Goal: Task Accomplishment & Management: Use online tool/utility

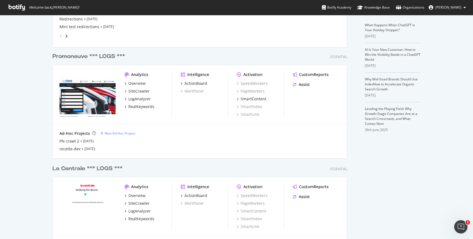
scroll to position [122, 0]
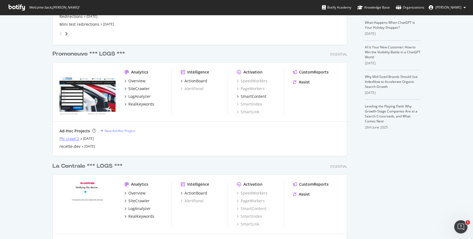
click at [63, 139] on div "PN crawl 2" at bounding box center [70, 139] width 20 height 6
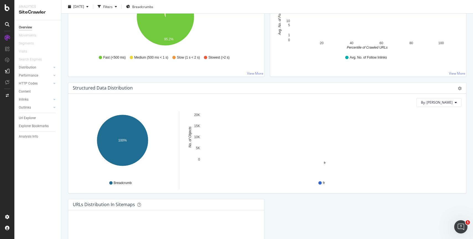
scroll to position [469, 0]
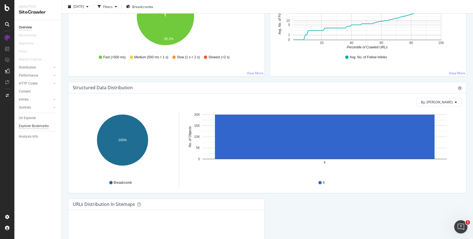
click at [29, 127] on div "Explorer Bookmarks" at bounding box center [34, 126] width 30 height 6
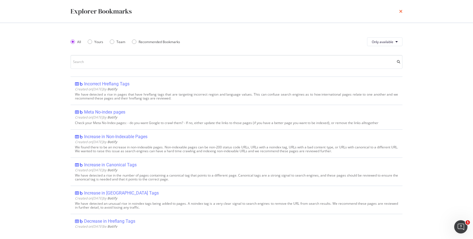
click at [259, 12] on icon "times" at bounding box center [400, 11] width 3 height 4
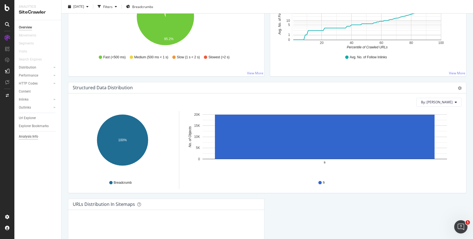
click at [29, 136] on div "Analysis Info" at bounding box center [28, 137] width 19 height 6
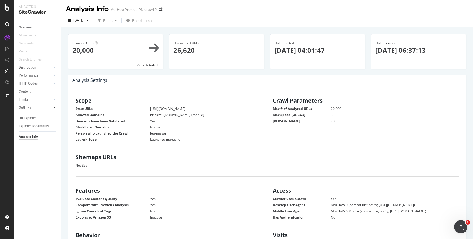
click at [54, 107] on icon at bounding box center [54, 107] width 2 height 3
click at [30, 100] on link "Inlinks" at bounding box center [35, 100] width 33 height 6
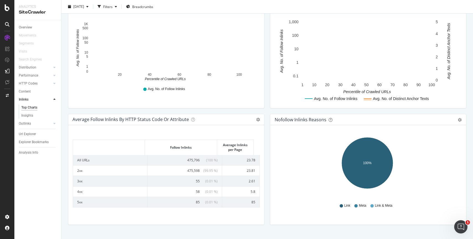
scroll to position [205, 0]
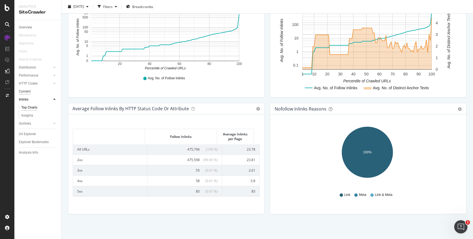
click at [29, 92] on div "Content" at bounding box center [25, 92] width 12 height 6
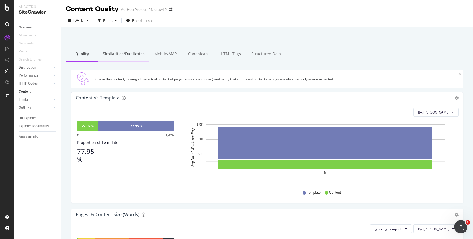
click at [110, 54] on div "Similarities/Duplicates" at bounding box center [124, 54] width 51 height 15
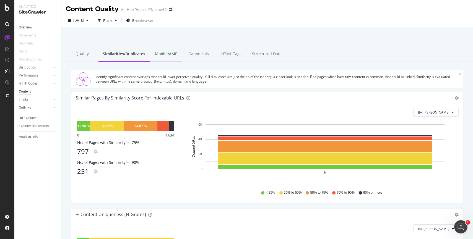
click at [163, 55] on div "Mobile/AMP" at bounding box center [166, 54] width 33 height 15
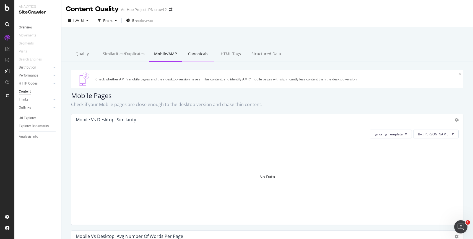
click at [205, 55] on div "Canonicals" at bounding box center [198, 54] width 33 height 15
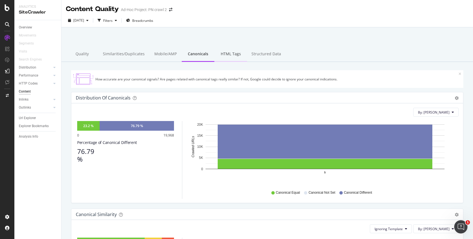
click at [232, 59] on div "HTML Tags" at bounding box center [231, 54] width 33 height 15
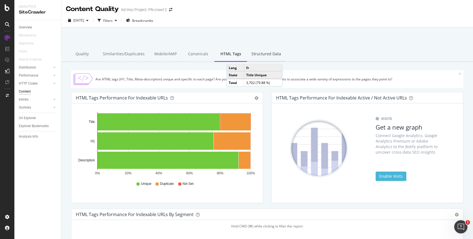
click at [253, 55] on div "Structured Data" at bounding box center [266, 54] width 38 height 15
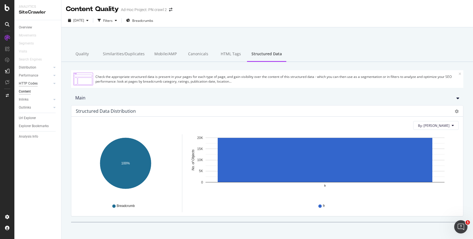
click at [31, 82] on div "HTTP Codes" at bounding box center [28, 84] width 19 height 6
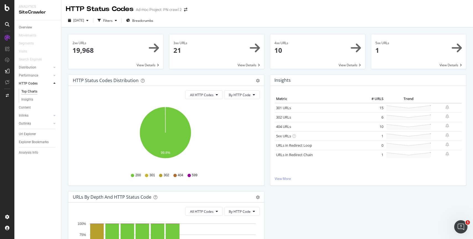
click at [245, 64] on span at bounding box center [216, 51] width 95 height 35
click at [187, 9] on icon "arrow-right-arrow-left" at bounding box center [185, 10] width 3 height 4
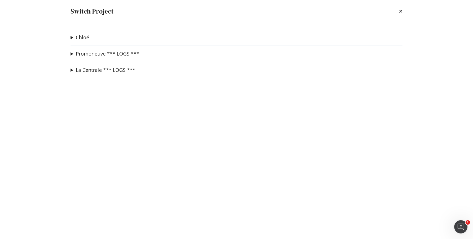
click at [74, 53] on summary "Promoneuve *** LOGS ***" at bounding box center [105, 53] width 69 height 7
click at [87, 65] on link "PN crawl 2" at bounding box center [89, 65] width 29 height 6
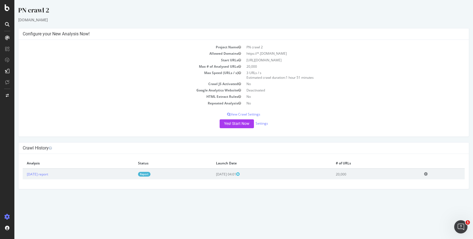
click at [259, 174] on icon at bounding box center [426, 174] width 4 height 4
click at [241, 114] on p "View Crawl Settings" at bounding box center [244, 114] width 442 height 5
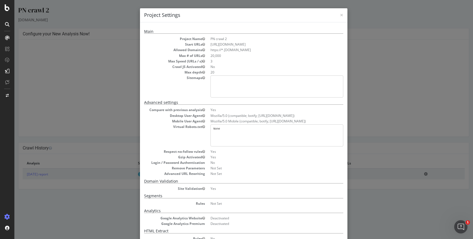
click at [259, 16] on h4 "Project Settings" at bounding box center [243, 15] width 199 height 7
click at [259, 16] on span "×" at bounding box center [341, 15] width 3 height 8
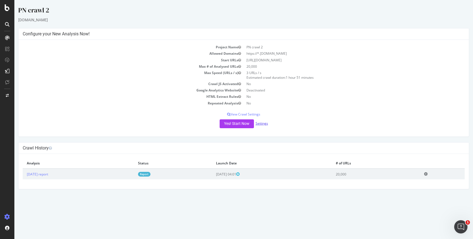
click at [259, 123] on link "Settings" at bounding box center [262, 123] width 12 height 5
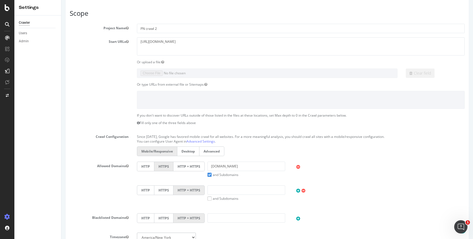
scroll to position [53, 0]
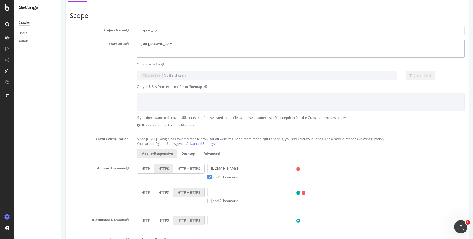
click at [155, 43] on textarea "https://promoneuve.fr/" at bounding box center [301, 49] width 328 height 18
paste textarea "www."
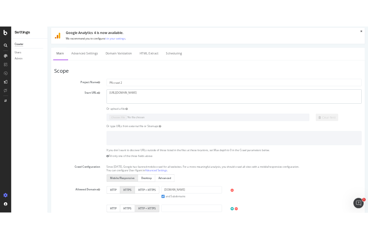
scroll to position [0, 0]
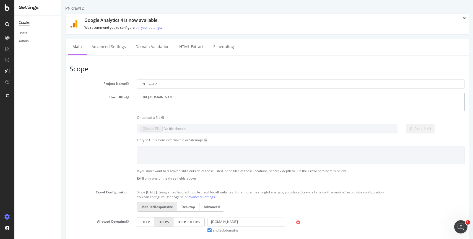
type textarea "[URL][DOMAIN_NAME]"
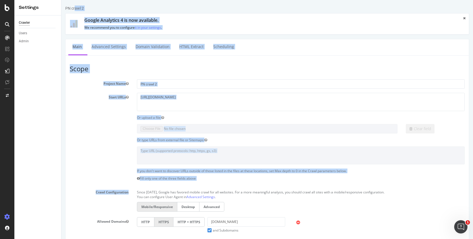
drag, startPoint x: 64, startPoint y: 6, endPoint x: 196, endPoint y: 185, distance: 221.9
click at [196, 186] on div "PN crawl 2 × × Google Analytics 4 is now available. We recommend you to configu…" at bounding box center [267, 234] width 412 height 457
click at [100, 138] on div "Or type URLs from external file or Sitemaps:" at bounding box center [268, 140] width 404 height 5
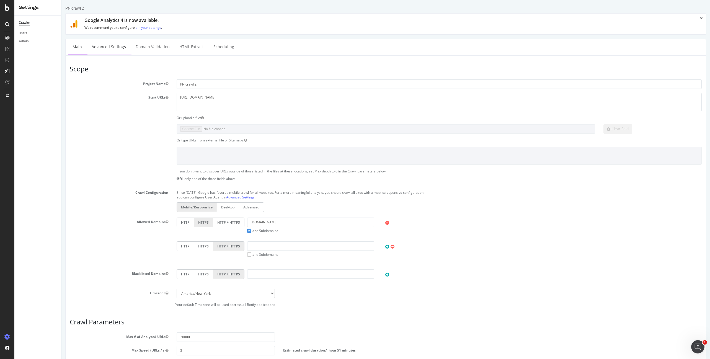
click at [109, 48] on link "Advanced Settings" at bounding box center [108, 46] width 43 height 15
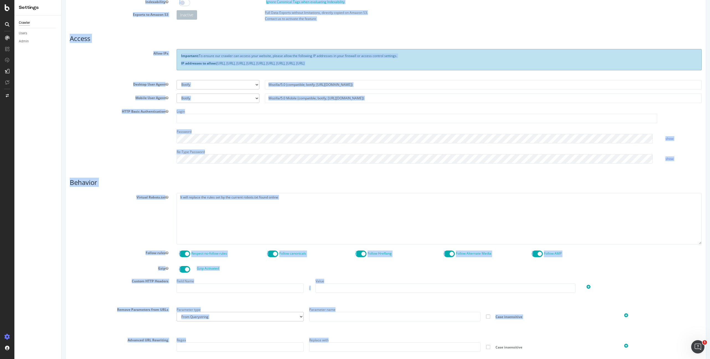
scroll to position [124, 0]
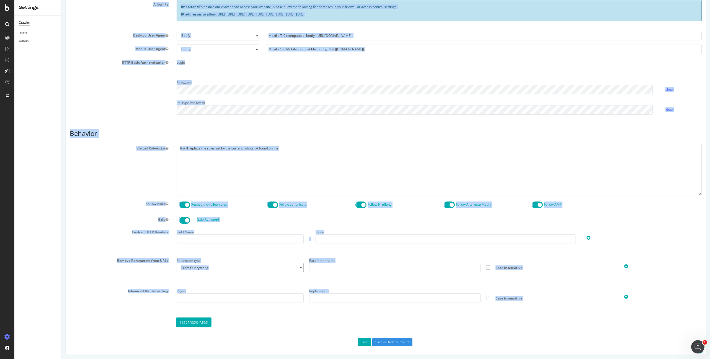
drag, startPoint x: 69, startPoint y: 43, endPoint x: 431, endPoint y: 393, distance: 503.5
click at [259, 239] on html "PN crawl 2 × Main Advanced Settings Domain Validation HTML Extract Scheduling R…" at bounding box center [385, 118] width 649 height 484
copy div "Report features Content Quality Evaluate Content Quality Identify areas of your…"
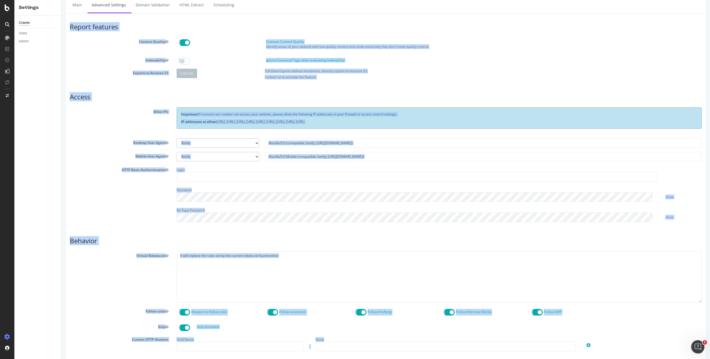
scroll to position [0, 0]
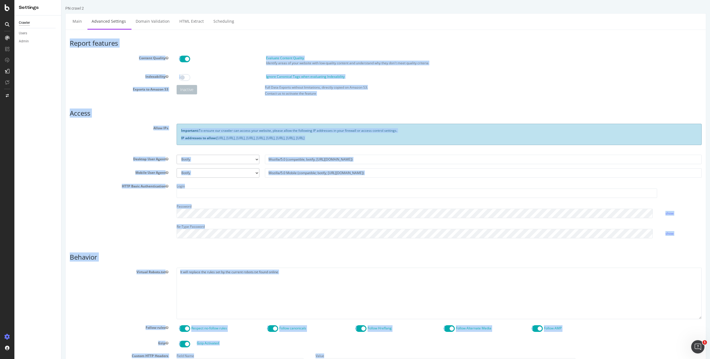
click at [126, 131] on div "Allow IPs Important: To ensure our crawler can access your website, please allo…" at bounding box center [386, 137] width 640 height 27
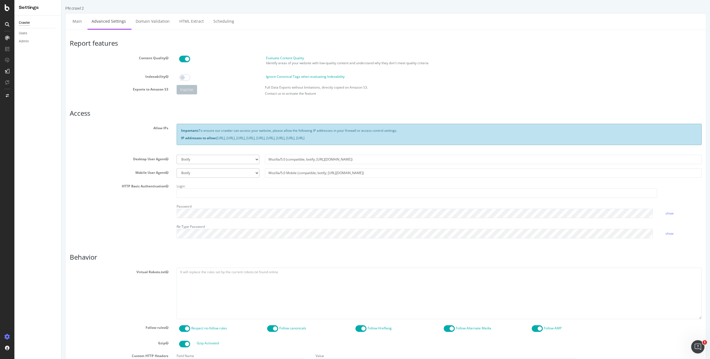
click at [259, 60] on div "Evaluate Content Quality Identify areas of your website with low-quality conten…" at bounding box center [483, 62] width 441 height 12
click at [47, 93] on div "DataExports" at bounding box center [35, 96] width 31 height 6
click at [63, 179] on div "PN crawl 2 × Main Advanced Settings Domain Validation HTML Extract Scheduling R…" at bounding box center [385, 242] width 649 height 473
click at [259, 54] on div "Evaluate Content Quality Identify areas of your website with low-quality conten…" at bounding box center [439, 61] width 534 height 14
click at [200, 153] on section "Allow IPs Important: To ensure our crawler can access your website, please allo…" at bounding box center [386, 183] width 632 height 119
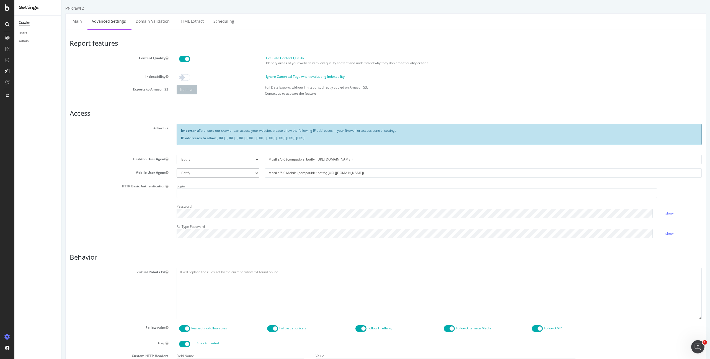
click at [198, 158] on select "Botify Googlebot Chrome Firefox Edge Custom" at bounding box center [218, 159] width 83 height 9
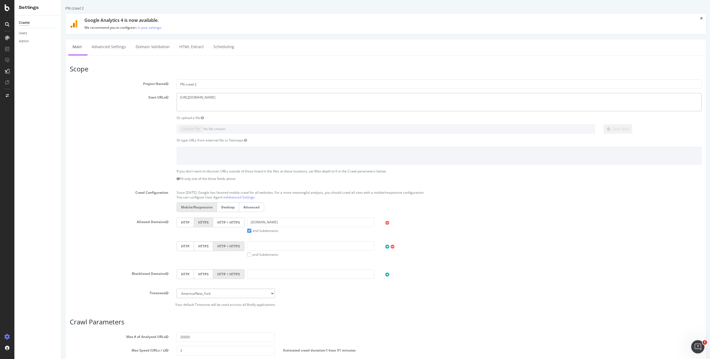
click at [213, 102] on textarea "https://promoneuve.fr/" at bounding box center [439, 102] width 525 height 18
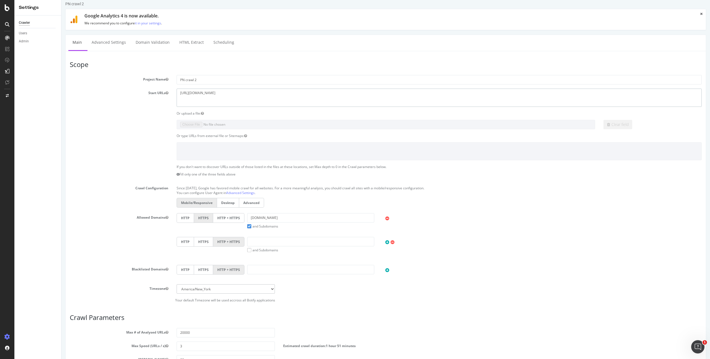
click at [218, 92] on textarea "https://promoneuve.fr/" at bounding box center [439, 98] width 525 height 18
click at [190, 93] on textarea "https://promoneuve.fr/" at bounding box center [439, 98] width 525 height 18
click at [208, 93] on textarea "https://promoneuve.fr/" at bounding box center [439, 98] width 525 height 18
paste textarea "https://www.promoneuve.fr/?utm_source=chatgpt.com"
click at [225, 94] on textarea "https://promoneuve.fr/" at bounding box center [439, 98] width 525 height 18
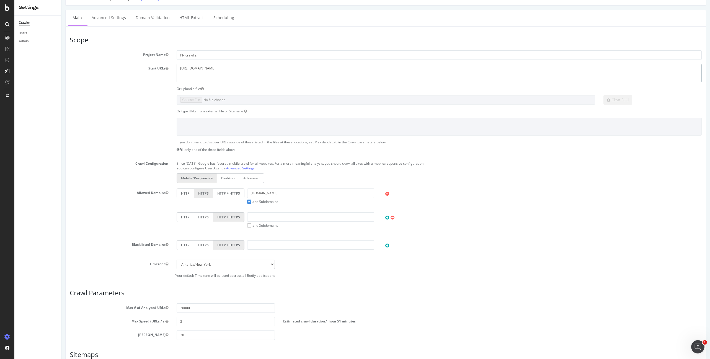
scroll to position [31, 0]
type textarea "[URL][DOMAIN_NAME]"
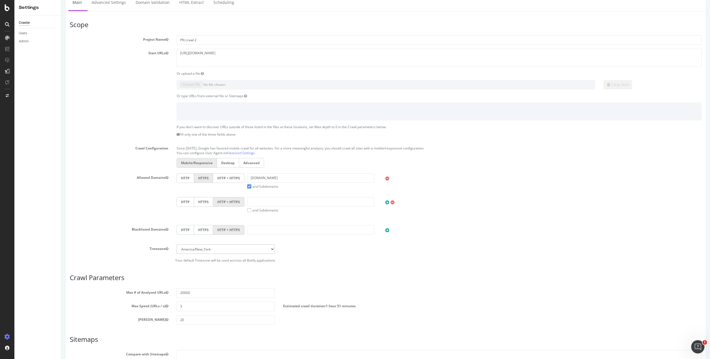
scroll to position [46, 0]
click at [247, 184] on label "and Subdomains" at bounding box center [262, 184] width 31 height 5
click at [61, 0] on input "and Subdomains" at bounding box center [61, 0] width 0 height 0
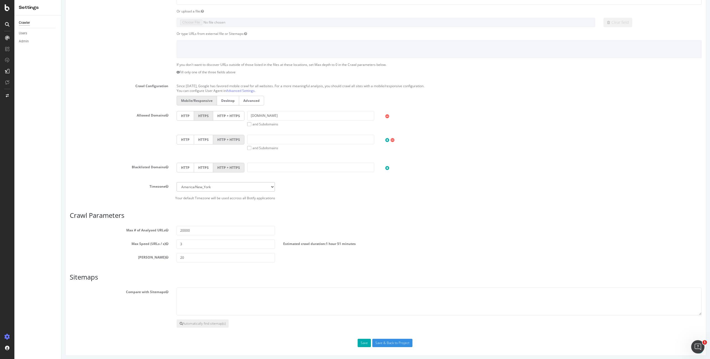
scroll to position [107, 0]
click at [257, 166] on input "text" at bounding box center [310, 166] width 127 height 9
paste input "lacentrale.fr www.lacentrale.fr caradisiac.com www.caradisiac.com mavoiturecash…"
type input "lacentrale.fr www.lacentrale.fr caradisiac.com www.caradisiac.com mavoiturecash…"
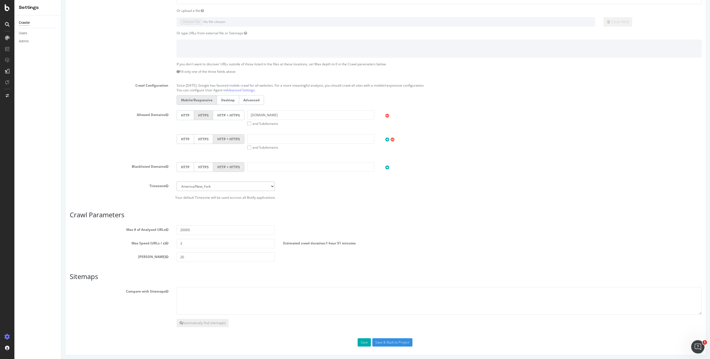
click at [259, 167] on icon at bounding box center [387, 167] width 4 height 5
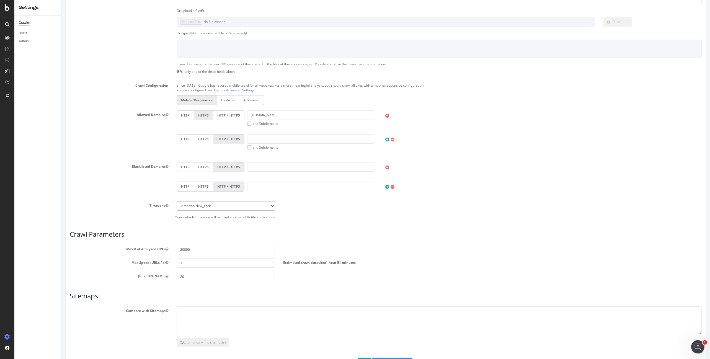
click at [259, 186] on icon at bounding box center [387, 187] width 4 height 5
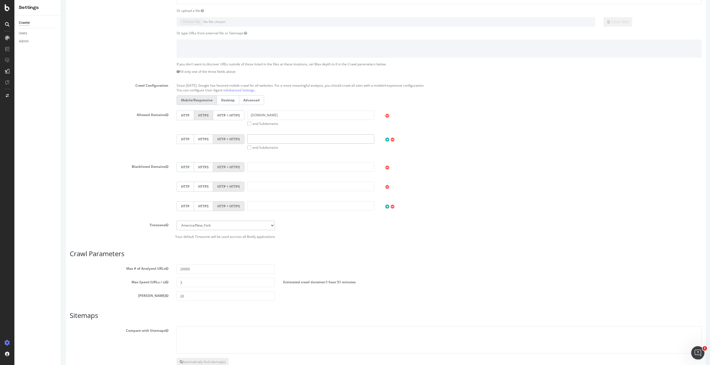
click at [258, 139] on input "text" at bounding box center [310, 138] width 127 height 9
click at [254, 166] on input "text" at bounding box center [310, 166] width 127 height 9
paste input "[DOMAIN_NAME]"
type input "[DOMAIN_NAME]"
click at [257, 182] on input "text" at bounding box center [310, 186] width 127 height 9
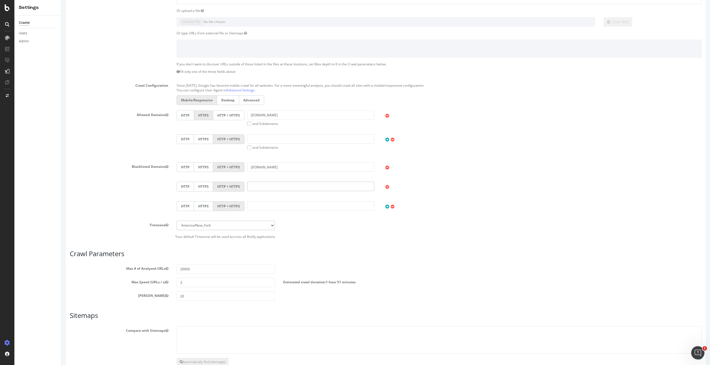
paste input "[DOMAIN_NAME]"
type input "[DOMAIN_NAME]"
click at [256, 198] on div "HTTP HTTPS HTTP + HTTPS lacentrale.fr HTTP HTTPS HTTP + HTTPS caradisiac.com HT…" at bounding box center [439, 191] width 534 height 58
click at [253, 205] on input "text" at bounding box center [310, 205] width 127 height 9
click at [253, 206] on input "text" at bounding box center [310, 205] width 127 height 9
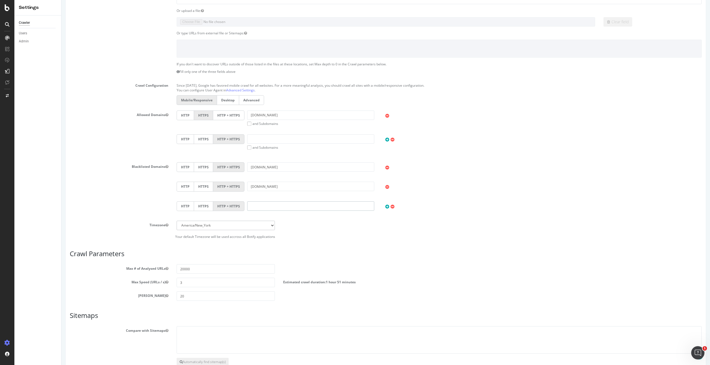
paste input "[DOMAIN_NAME]"
click at [252, 206] on input "[DOMAIN_NAME]" at bounding box center [310, 205] width 127 height 9
click at [249, 206] on input "[DOMAIN_NAME]" at bounding box center [310, 205] width 127 height 9
type input "[DOMAIN_NAME]"
click at [229, 226] on select "Africa/Abidjan Africa/Accra Africa/Addis_Ababa Africa/Algiers Africa/Asmara Afr…" at bounding box center [226, 225] width 99 height 9
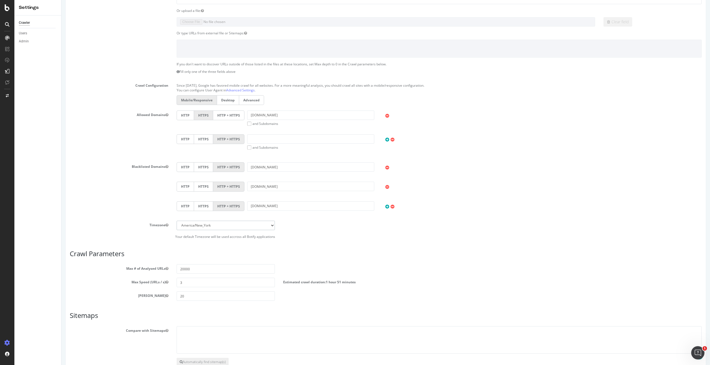
select select "Europe/[GEOGRAPHIC_DATA]"
click at [177, 221] on select "Africa/Abidjan Africa/Accra Africa/Addis_Ababa Africa/Algiers Africa/Asmara Afr…" at bounding box center [226, 225] width 99 height 9
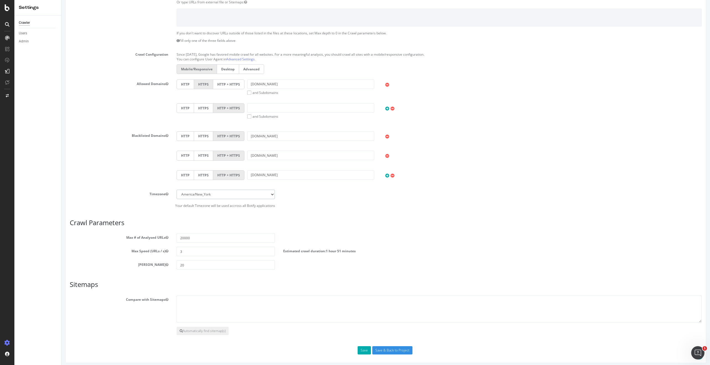
scroll to position [140, 0]
click at [189, 236] on input "20000" at bounding box center [226, 235] width 99 height 9
click at [181, 235] on input "50000" at bounding box center [226, 235] width 99 height 9
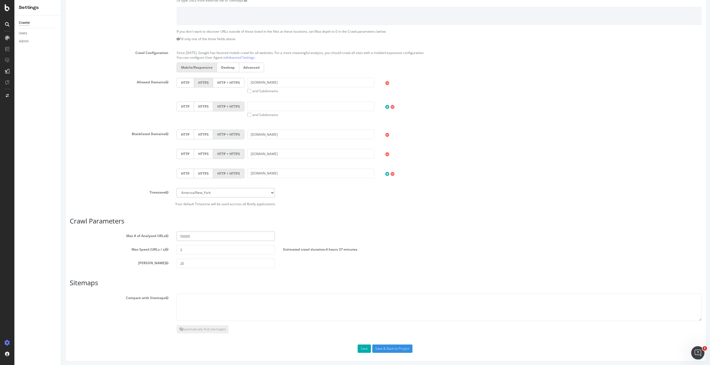
click at [205, 236] on input "50000" at bounding box center [226, 235] width 99 height 9
click at [184, 236] on input "100000" at bounding box center [226, 235] width 99 height 9
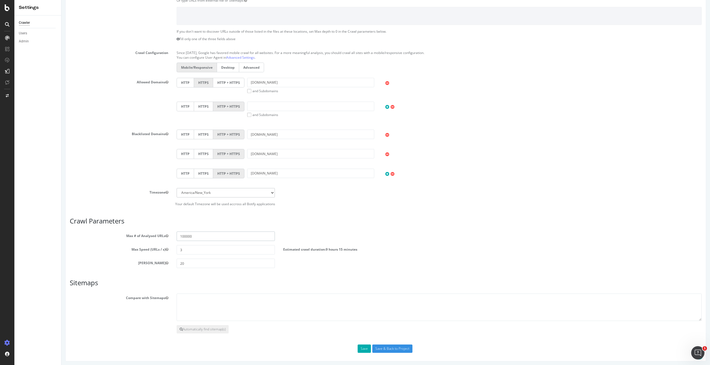
type input "100000"
click at [188, 239] on input "3" at bounding box center [226, 249] width 99 height 9
type input "5"
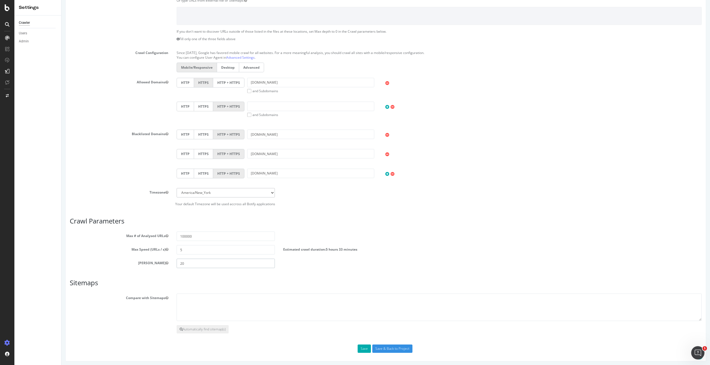
click at [207, 239] on input "20" at bounding box center [226, 263] width 99 height 9
click at [139, 239] on h3 "Sitemaps" at bounding box center [386, 282] width 632 height 7
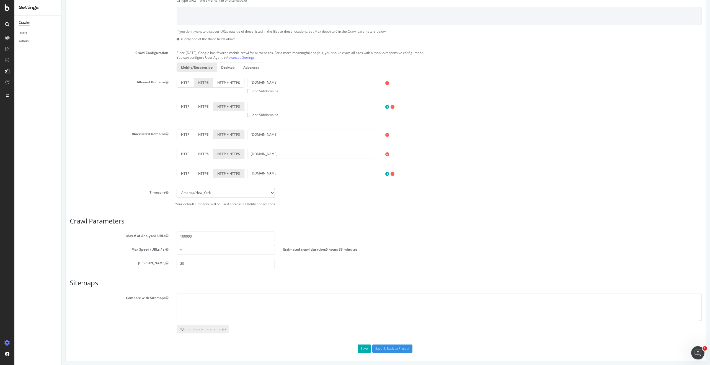
click at [192, 239] on input "20" at bounding box center [226, 263] width 99 height 9
type input "15"
click at [202, 239] on button "Automatically find sitemap(s)" at bounding box center [203, 329] width 52 height 8
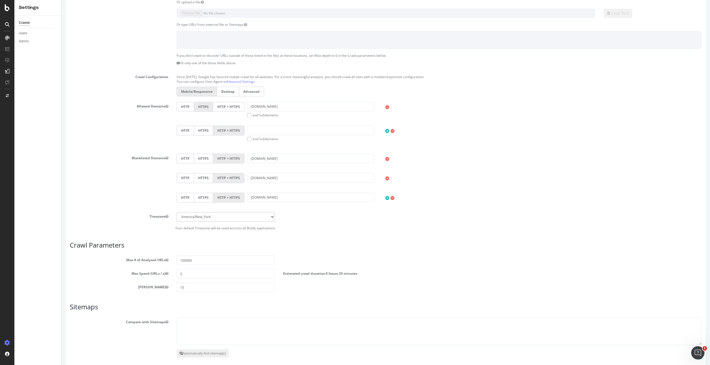
scroll to position [164, 0]
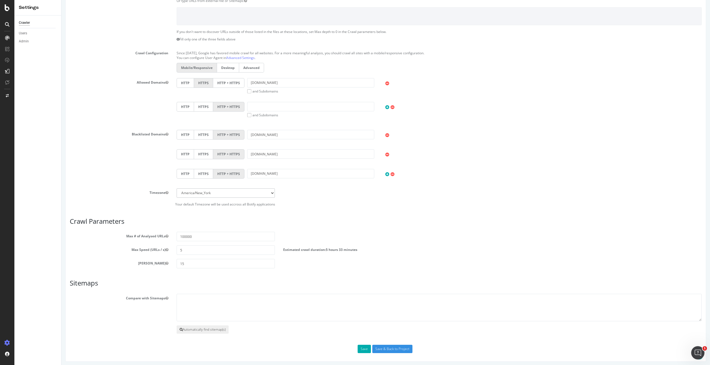
click at [202, 239] on button "Automatically find sitemap(s)" at bounding box center [203, 329] width 52 height 8
click at [190, 239] on textarea at bounding box center [439, 308] width 525 height 28
paste textarea "https://www.promoneuve.fr/sitemap/annonces-1.xml.gz https://www.promoneuve.fr/s…"
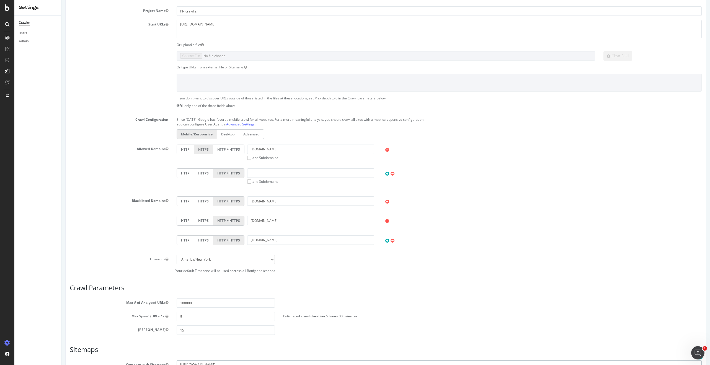
scroll to position [95, 0]
type textarea "https://www.promoneuve.fr/sitemap/annonces-1.xml.gz https://www.promoneuve.fr/s…"
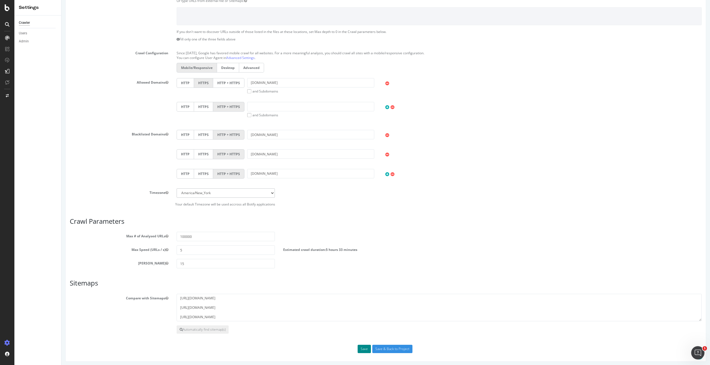
click at [259, 239] on button "Save" at bounding box center [364, 349] width 13 height 8
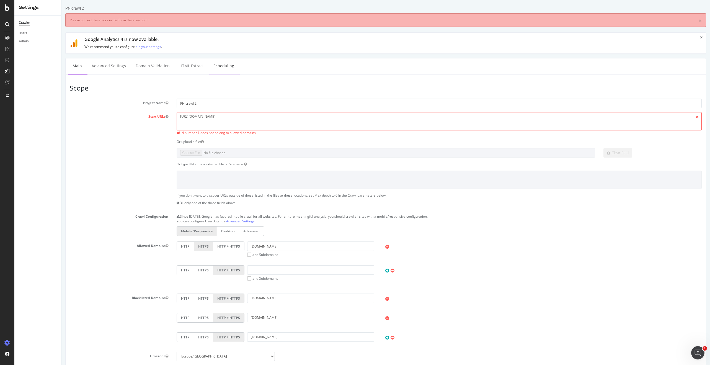
scroll to position [0, 0]
click at [193, 119] on textarea "[URL][DOMAIN_NAME]" at bounding box center [439, 121] width 525 height 18
click at [242, 117] on textarea "[URL][DOMAIN_NAME]" at bounding box center [439, 121] width 525 height 18
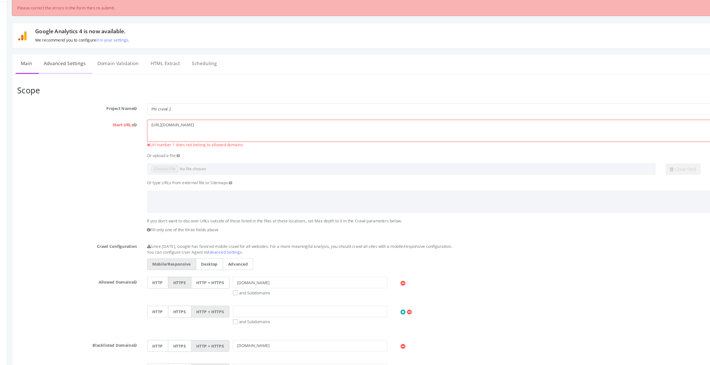
click at [55, 49] on link "Advanced Settings" at bounding box center [54, 49] width 43 height 15
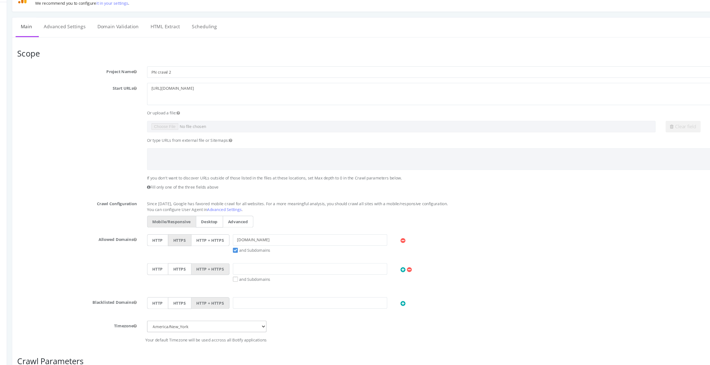
scroll to position [16, 0]
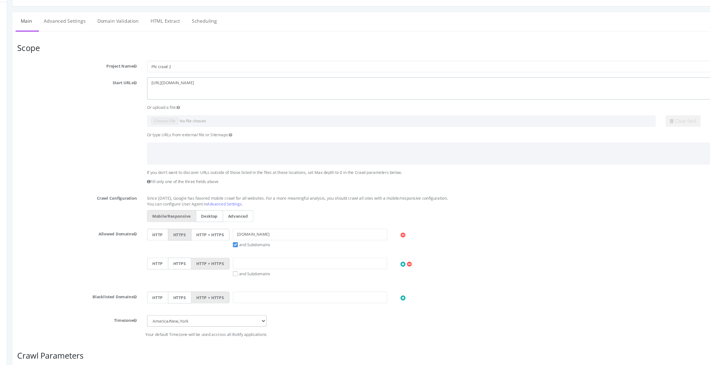
click at [134, 64] on textarea "https://promoneuve.fr/" at bounding box center [384, 70] width 525 height 18
click at [165, 65] on textarea "https://promoneuve.fr/" at bounding box center [384, 70] width 525 height 18
click at [136, 66] on textarea "https://promoneuve.fr/" at bounding box center [384, 70] width 525 height 18
type textarea "[URL][DOMAIN_NAME]"
click at [75, 140] on div "If you don't want to discover URLs outside of those listed in the files at thes…" at bounding box center [331, 143] width 640 height 15
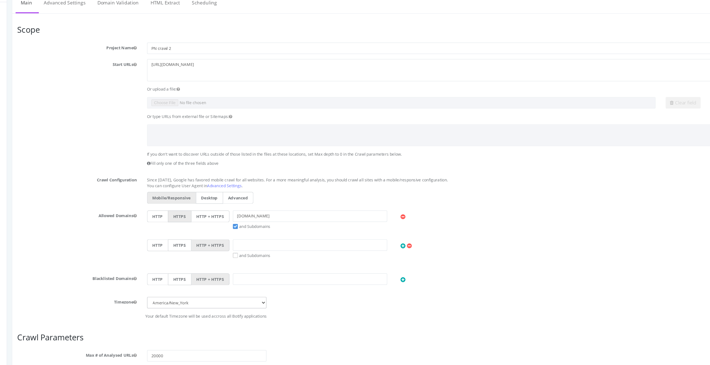
scroll to position [43, 0]
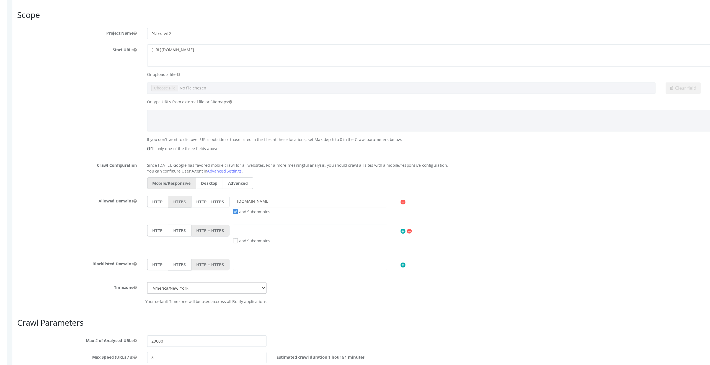
click at [197, 162] on input "[DOMAIN_NAME]" at bounding box center [256, 162] width 127 height 9
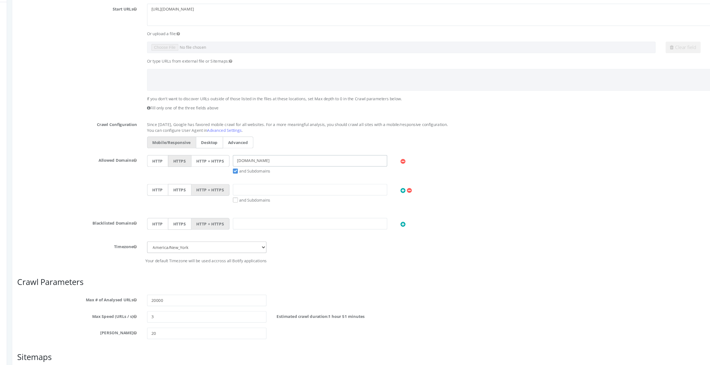
scroll to position [78, 0]
click at [195, 127] on input "[DOMAIN_NAME]" at bounding box center [256, 127] width 127 height 9
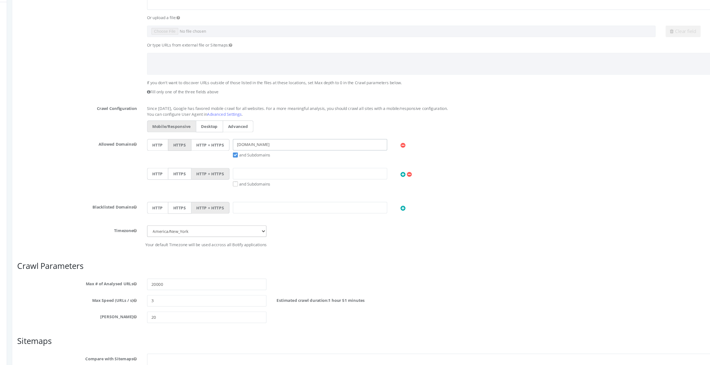
scroll to position [91, 0]
type input "www.promoneuve.fr"
click at [203, 135] on input "text" at bounding box center [256, 137] width 127 height 9
paste input "[DOMAIN_NAME]"
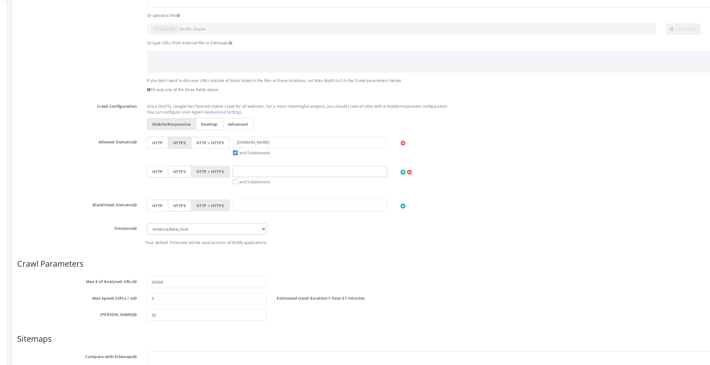
type input "[DOMAIN_NAME]"
click at [197, 166] on input "text" at bounding box center [256, 165] width 127 height 9
paste input "[DOMAIN_NAME]"
type input "[DOMAIN_NAME]"
click at [259, 165] on icon at bounding box center [333, 166] width 4 height 5
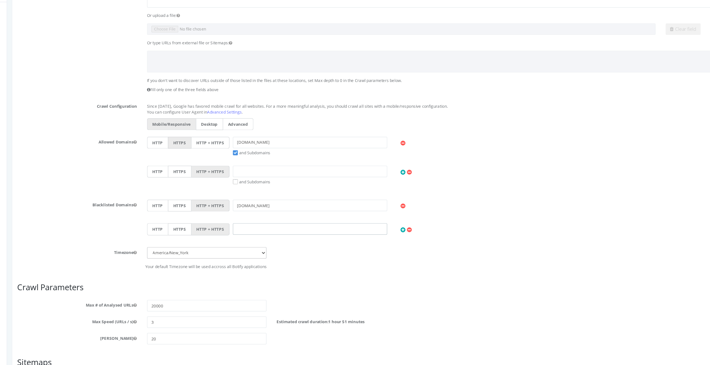
click at [204, 184] on input "text" at bounding box center [256, 185] width 127 height 9
paste input "[DOMAIN_NAME]"
type input "[DOMAIN_NAME]"
click at [259, 185] on icon at bounding box center [333, 186] width 4 height 5
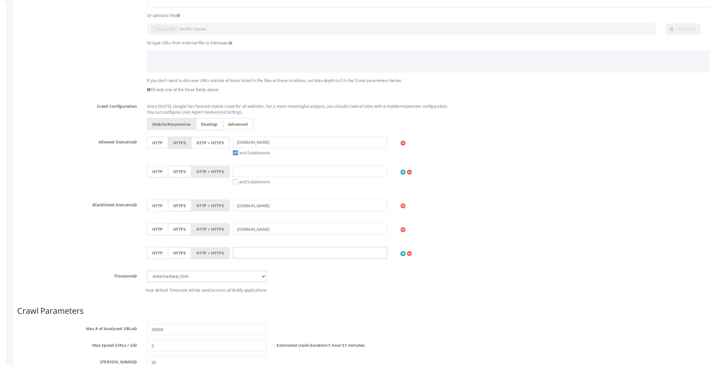
click at [205, 202] on input "text" at bounding box center [256, 204] width 127 height 9
paste input "[DOMAIN_NAME]"
type input "[DOMAIN_NAME]"
click at [177, 226] on select "Africa/Abidjan Africa/Accra Africa/Addis_Ababa Africa/Algiers Africa/Asmara Afr…" at bounding box center [171, 224] width 99 height 9
select select "Europe/[GEOGRAPHIC_DATA]"
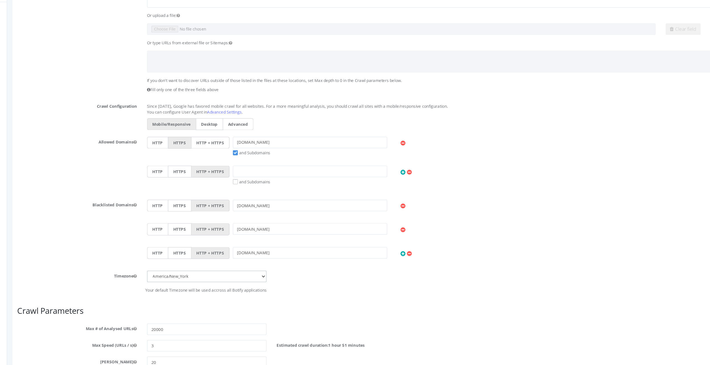
click at [122, 220] on select "Africa/Abidjan Africa/Accra Africa/Addis_Ababa Africa/Algiers Africa/Asmara Afr…" at bounding box center [171, 224] width 99 height 9
click at [197, 164] on input "[DOMAIN_NAME]" at bounding box center [256, 165] width 127 height 9
click at [193, 165] on input "[DOMAIN_NAME]" at bounding box center [256, 165] width 127 height 9
type input "[DOMAIN_NAME]"
click at [193, 182] on input "[DOMAIN_NAME]" at bounding box center [256, 185] width 127 height 9
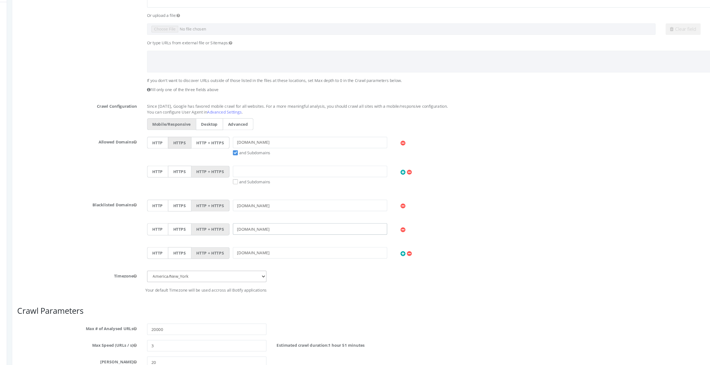
type input "[DOMAIN_NAME]"
click at [196, 205] on input "[DOMAIN_NAME]" at bounding box center [256, 204] width 127 height 9
type input "[DOMAIN_NAME]"
click at [259, 205] on icon at bounding box center [333, 205] width 4 height 5
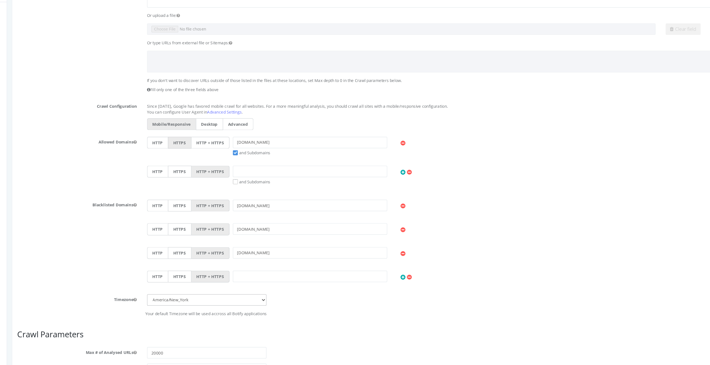
click at [259, 223] on icon at bounding box center [333, 225] width 4 height 5
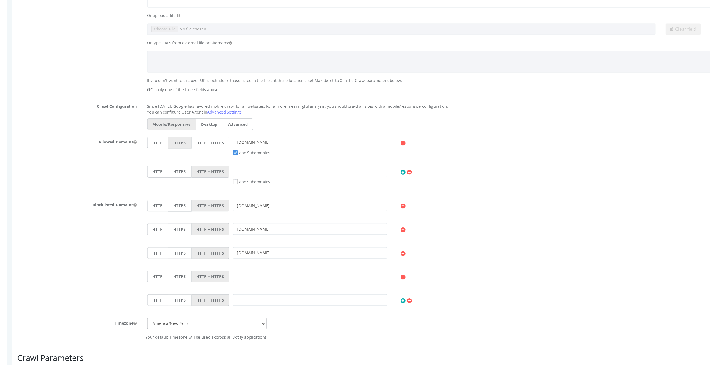
click at [259, 239] on icon at bounding box center [333, 244] width 4 height 5
click at [227, 168] on input "[DOMAIN_NAME]" at bounding box center [256, 165] width 127 height 9
click at [200, 220] on input "text" at bounding box center [256, 224] width 127 height 9
paste input "[DOMAIN_NAME]"
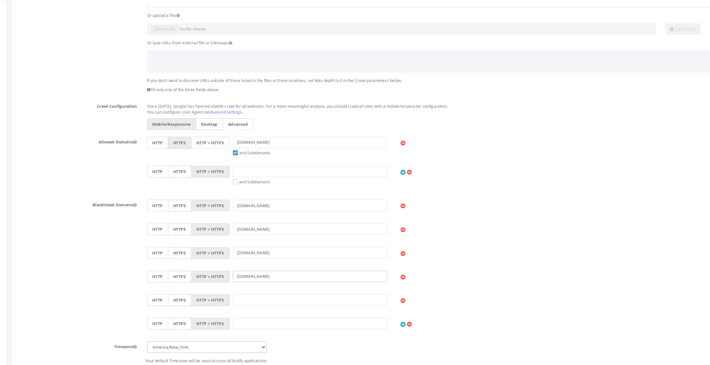
click at [197, 225] on input "[DOMAIN_NAME]" at bounding box center [256, 224] width 127 height 9
type input "[DOMAIN_NAME]"
click at [198, 184] on input "[DOMAIN_NAME]" at bounding box center [256, 185] width 127 height 9
click at [203, 239] on input "text" at bounding box center [256, 243] width 127 height 9
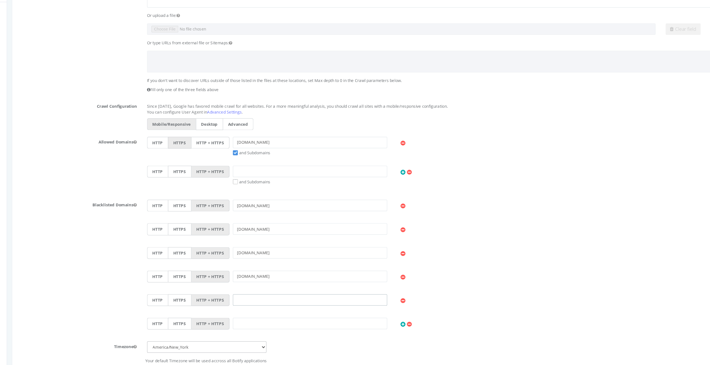
paste input "[DOMAIN_NAME]"
click at [195, 239] on input "[DOMAIN_NAME]" at bounding box center [256, 243] width 127 height 9
type input "[DOMAIN_NAME]"
click at [209, 202] on input "[DOMAIN_NAME]" at bounding box center [256, 204] width 127 height 9
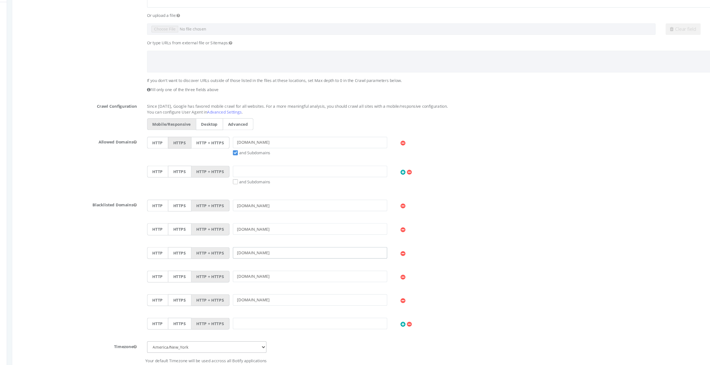
drag, startPoint x: 203, startPoint y: 203, endPoint x: 286, endPoint y: 203, distance: 83.6
click at [259, 203] on input "[DOMAIN_NAME]" at bounding box center [256, 204] width 127 height 9
click at [213, 239] on input "text" at bounding box center [256, 263] width 127 height 9
paste input "[DOMAIN_NAME]"
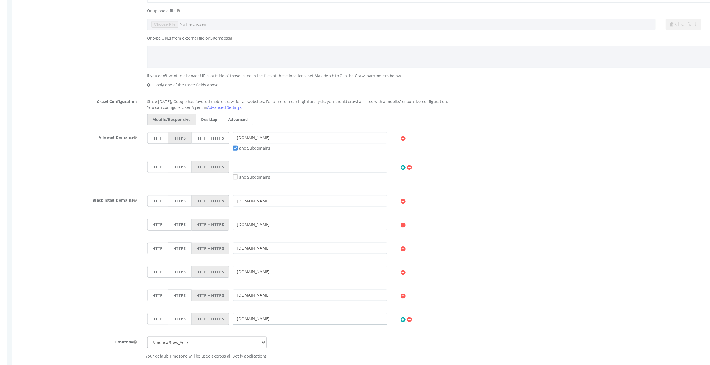
scroll to position [86, 0]
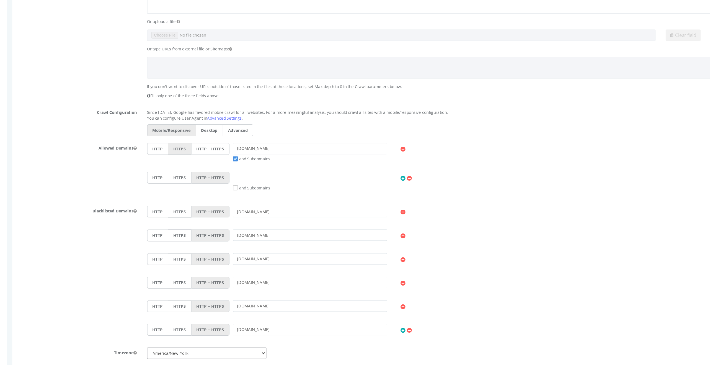
type input "[DOMAIN_NAME]"
drag, startPoint x: 203, startPoint y: 117, endPoint x: 170, endPoint y: 114, distance: 32.5
click at [170, 115] on div "HTTP HTTPS HTTP + HTTPS www.promoneuve.fr and Subdomains User Agent: Mobile Des…" at bounding box center [384, 123] width 531 height 16
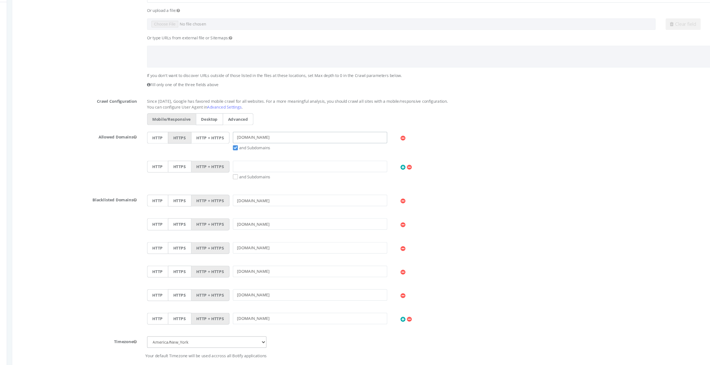
scroll to position [198, 0]
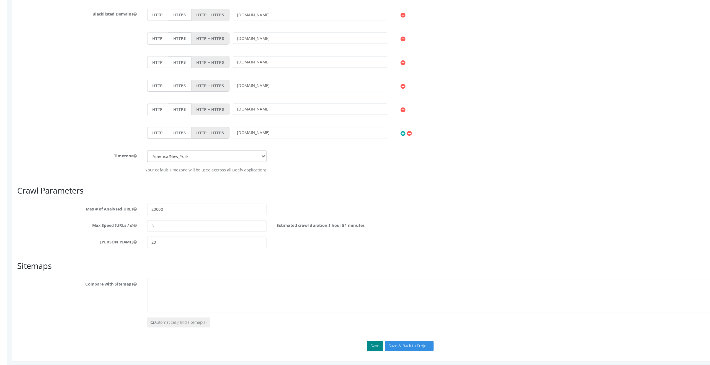
type input "[DOMAIN_NAME]"
click at [259, 239] on button "Save" at bounding box center [309, 271] width 13 height 8
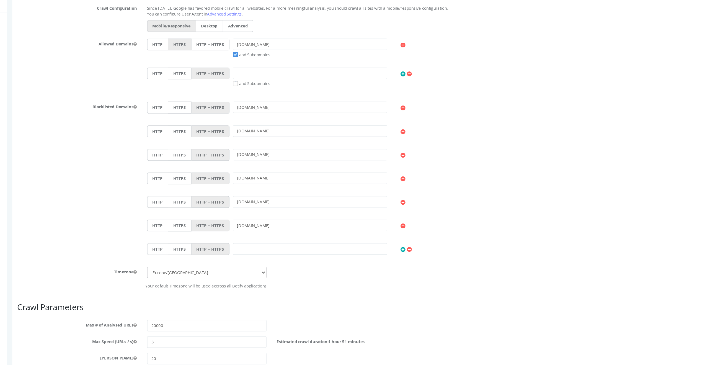
scroll to position [260, 0]
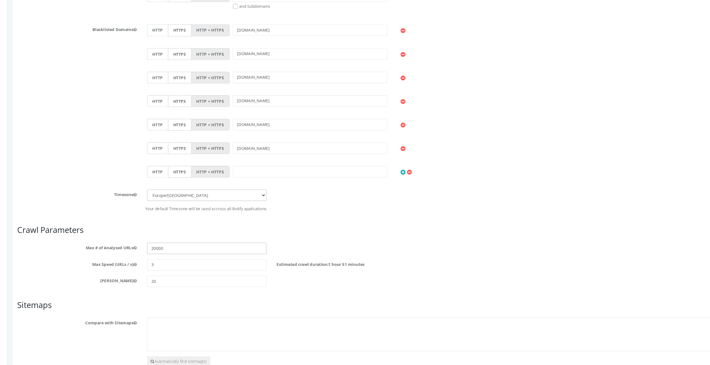
click at [145, 198] on input "20000" at bounding box center [171, 197] width 99 height 9
type input "100000"
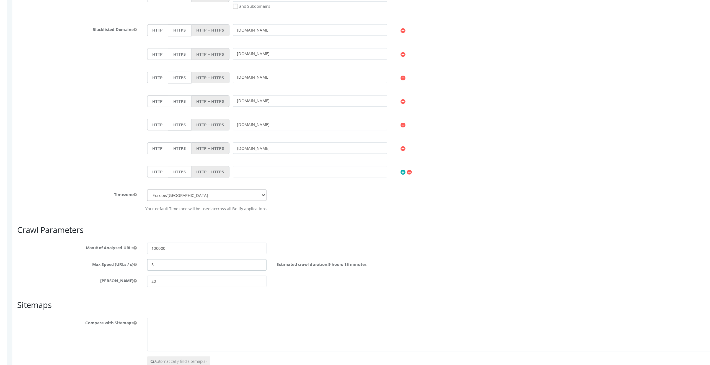
click at [128, 209] on input "3" at bounding box center [171, 210] width 99 height 9
click at [135, 224] on input "20" at bounding box center [171, 224] width 99 height 9
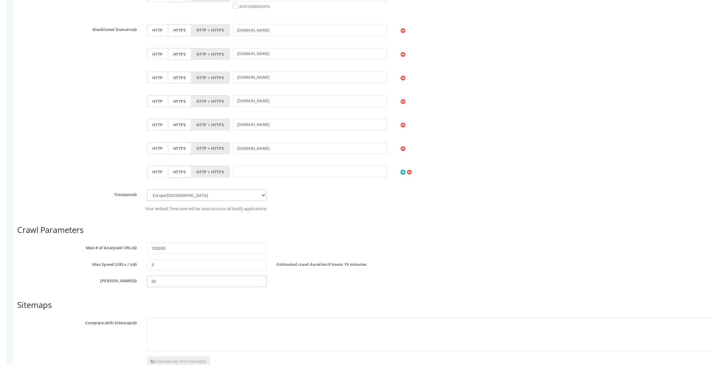
click at [135, 224] on input "20" at bounding box center [171, 224] width 99 height 9
click at [132, 210] on input "3" at bounding box center [171, 210] width 99 height 9
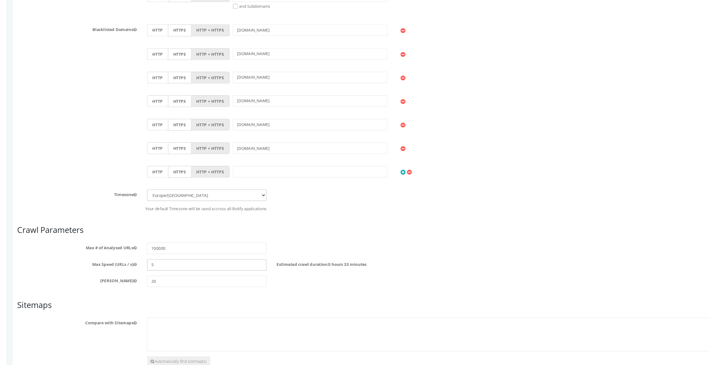
type input "5"
click at [128, 221] on input "20" at bounding box center [171, 224] width 99 height 9
type input "2"
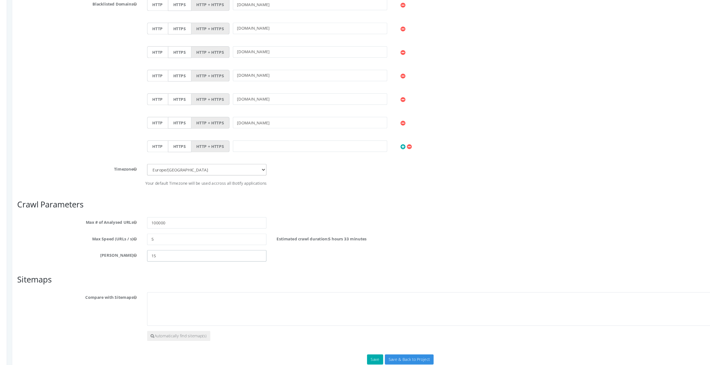
type input "15"
click at [132, 235] on textarea at bounding box center [384, 243] width 525 height 28
paste textarea "https://www.promoneuve.fr/sitemap/annonces-1.xml.gz https://www.promoneuve.fr/s…"
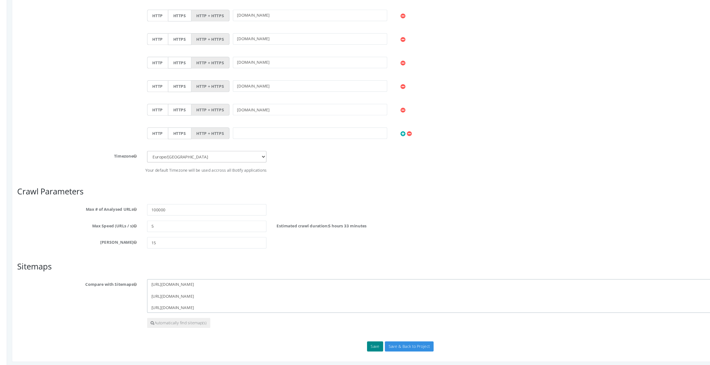
type textarea "https://www.promoneuve.fr/sitemap/annonces-1.xml.gz https://www.promoneuve.fr/s…"
click at [259, 239] on button "Save" at bounding box center [309, 271] width 13 height 8
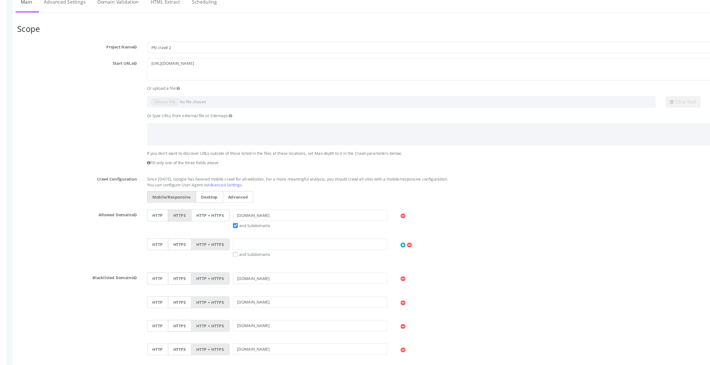
scroll to position [0, 0]
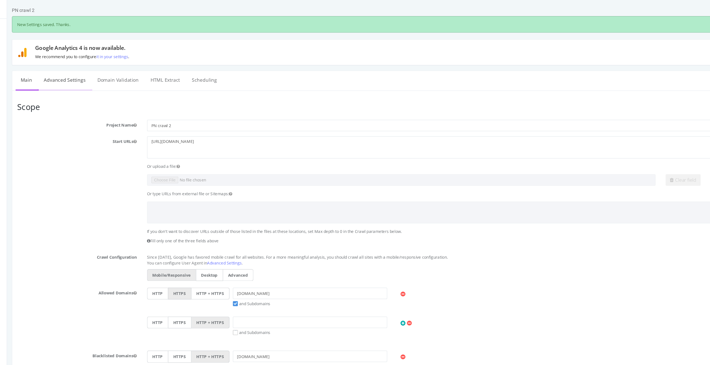
click at [62, 65] on link "Advanced Settings" at bounding box center [54, 65] width 43 height 15
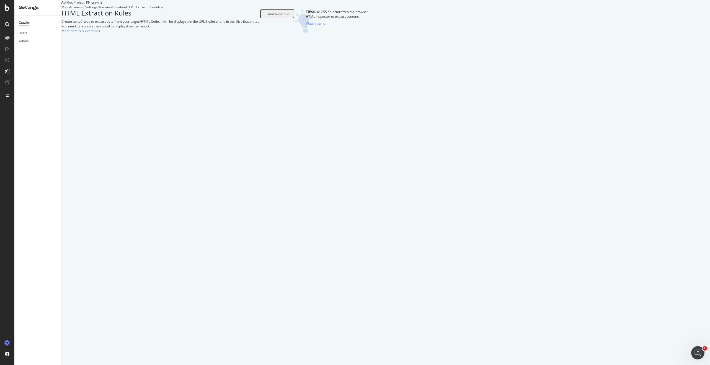
click at [98, 9] on div "Advanced Settings" at bounding box center [83, 7] width 29 height 5
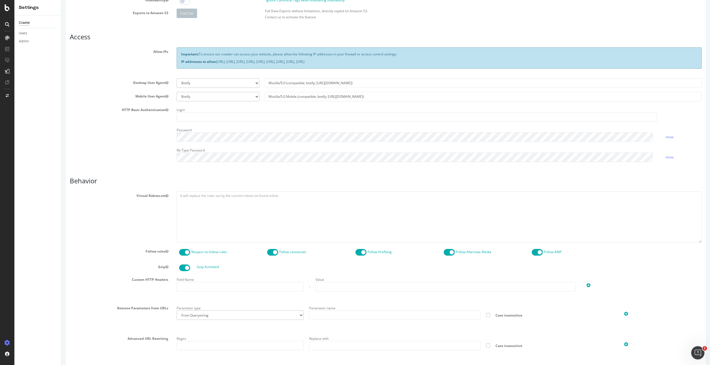
scroll to position [82, 0]
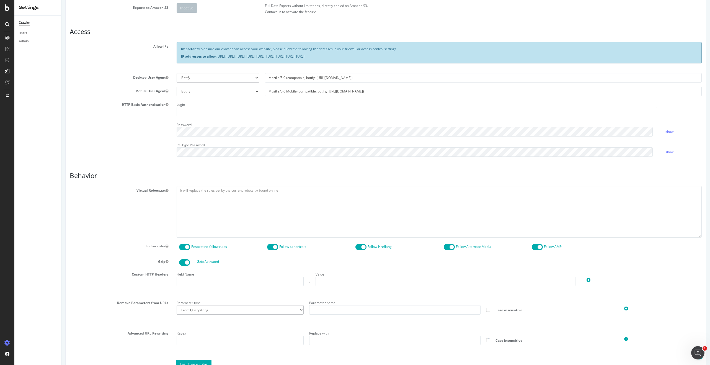
click at [183, 239] on span at bounding box center [184, 247] width 11 height 7
click at [259, 239] on span at bounding box center [449, 247] width 11 height 7
click at [259, 239] on span at bounding box center [537, 247] width 11 height 7
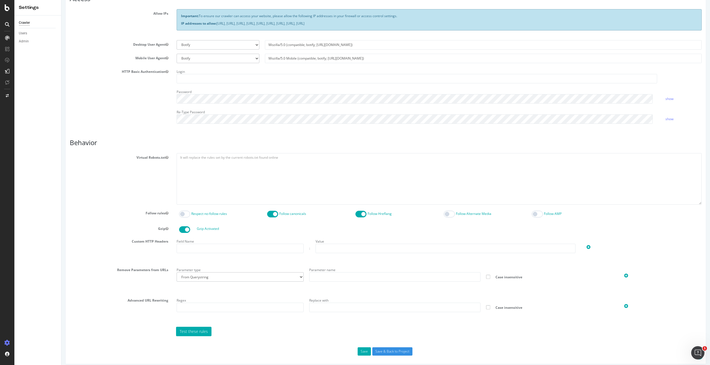
scroll to position [115, 0]
click at [256, 239] on input "text" at bounding box center [240, 247] width 127 height 9
click at [259, 239] on input "text" at bounding box center [394, 276] width 171 height 9
click at [259, 239] on select "From Querystring From Semicolon" at bounding box center [240, 276] width 127 height 9
click at [259, 239] on input "text" at bounding box center [394, 276] width 171 height 9
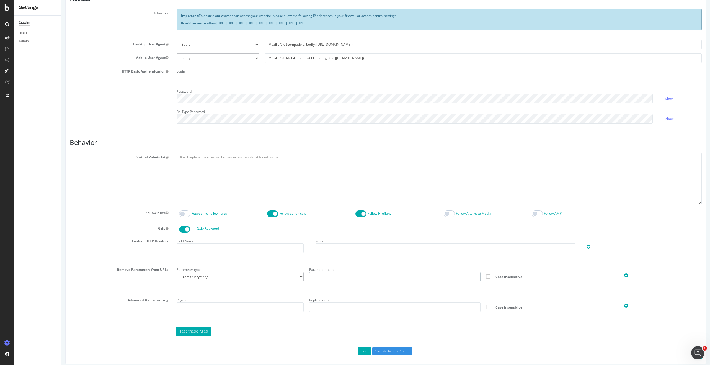
click at [259, 239] on input "text" at bounding box center [394, 276] width 171 height 9
click at [259, 239] on span at bounding box center [488, 276] width 4 height 4
click at [61, 0] on input "Case insensitive" at bounding box center [61, 0] width 0 height 0
click at [259, 239] on span at bounding box center [488, 276] width 4 height 4
click at [61, 0] on input "Case insensitive" at bounding box center [61, 0] width 0 height 0
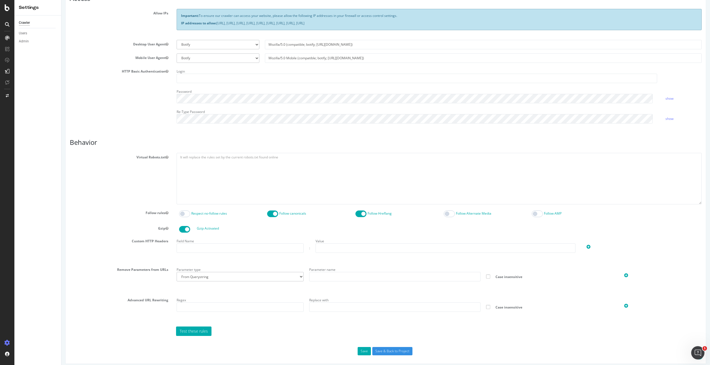
click at [219, 239] on div "Parameter type From Querystring From Semicolon Parameter name Case insensitive" at bounding box center [439, 274] width 531 height 18
click at [220, 239] on select "From Querystring From Semicolon" at bounding box center [240, 276] width 127 height 9
click at [259, 239] on icon at bounding box center [626, 275] width 4 height 5
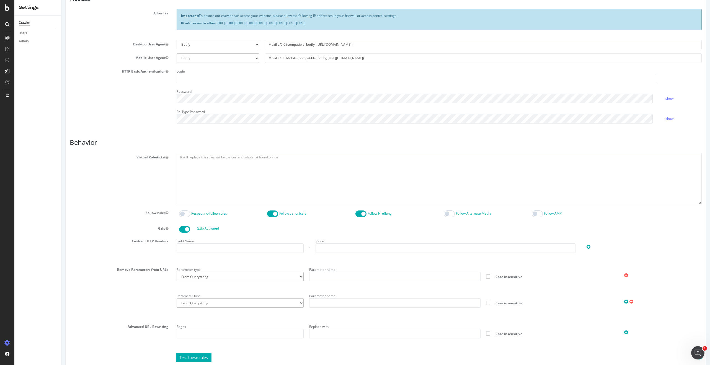
click at [259, 239] on icon at bounding box center [626, 275] width 4 height 5
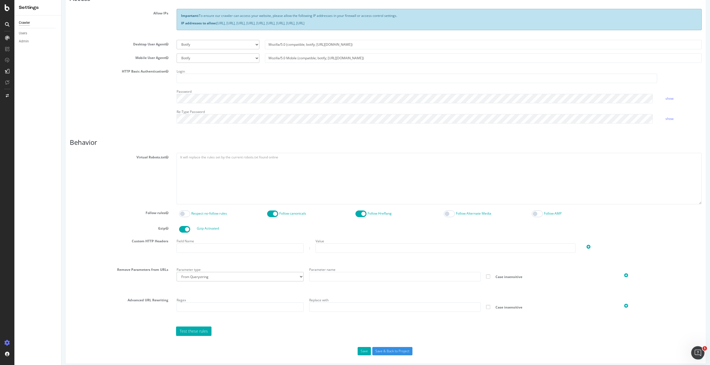
click at [259, 239] on icon at bounding box center [626, 275] width 4 height 5
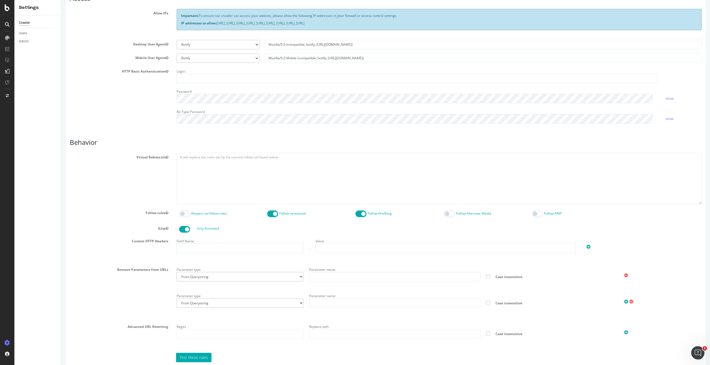
click at [259, 239] on icon at bounding box center [626, 301] width 4 height 5
click at [259, 239] on input "text" at bounding box center [394, 276] width 171 height 9
paste input "utm_source, utm_medium, utm_campaign, utm_content, utm_term"
click at [259, 239] on input "utm_source, utm_medium, utm_campaign, utm_content, utm_term" at bounding box center [394, 276] width 171 height 9
type input "utm_source"
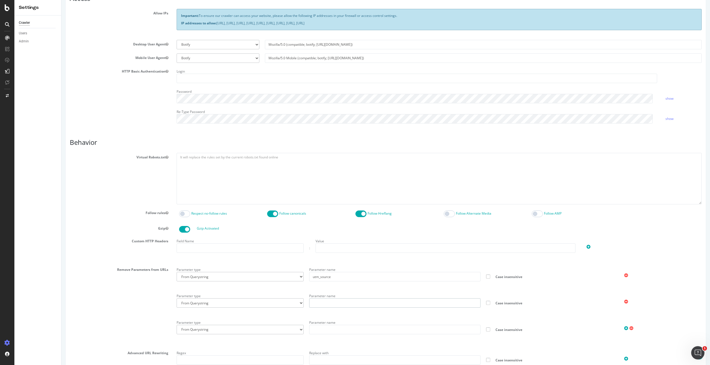
click at [259, 239] on input "text" at bounding box center [394, 302] width 171 height 9
paste input "utm_medium, utm_campaign, utm_content, utm_term"
click at [259, 239] on input "utm_medium, utm_campaign, utm_content, utm_term" at bounding box center [394, 302] width 171 height 9
drag, startPoint x: 332, startPoint y: 300, endPoint x: 506, endPoint y: 305, distance: 173.6
click at [259, 239] on div "Parameter type From Querystring From Semicolon Parameter name utm_medium, utm_c…" at bounding box center [439, 300] width 531 height 18
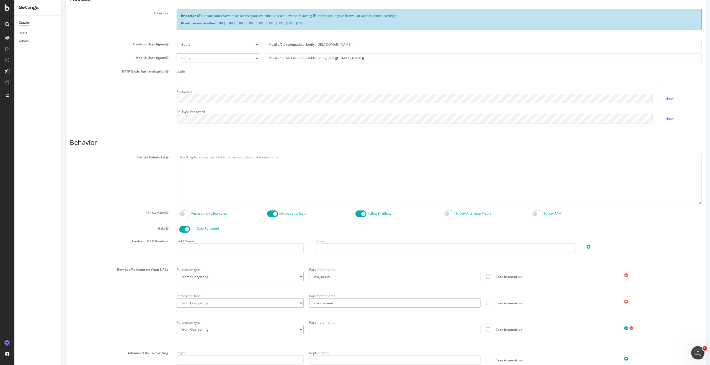
type input "utm_medium"
click at [259, 239] on input "text" at bounding box center [394, 329] width 171 height 9
paste input "utm_campaign, utm_content, utm_term"
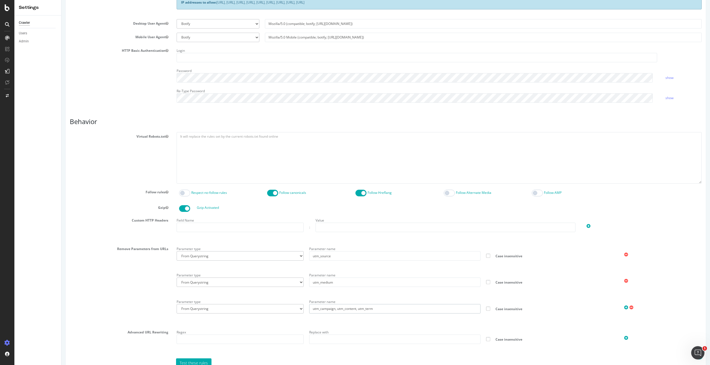
scroll to position [139, 0]
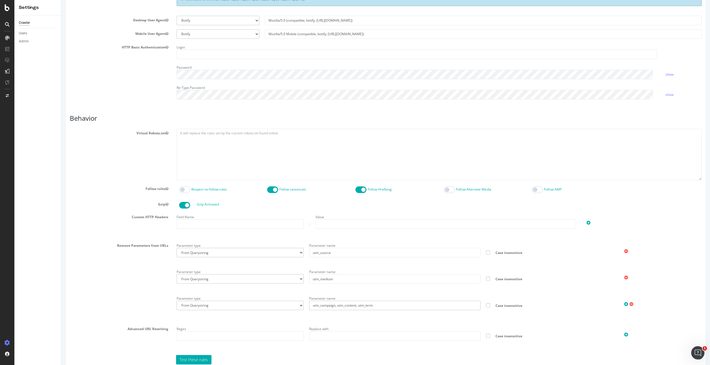
click at [259, 239] on input "utm_campaign, utm_content, utm_term" at bounding box center [394, 305] width 171 height 9
drag, startPoint x: 335, startPoint y: 306, endPoint x: 485, endPoint y: 301, distance: 149.5
click at [259, 239] on div "Parameter type From Querystring From Semicolon Parameter name utm_campaign, utm…" at bounding box center [439, 303] width 531 height 18
drag, startPoint x: 374, startPoint y: 304, endPoint x: 335, endPoint y: 304, distance: 39.6
click at [259, 239] on input "utm_campaign, utm_content, utm_term" at bounding box center [394, 305] width 171 height 9
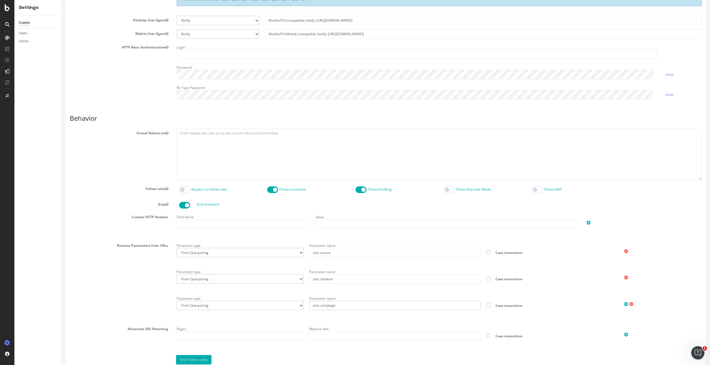
type input "utm_campaign"
click at [259, 239] on icon at bounding box center [626, 304] width 4 height 5
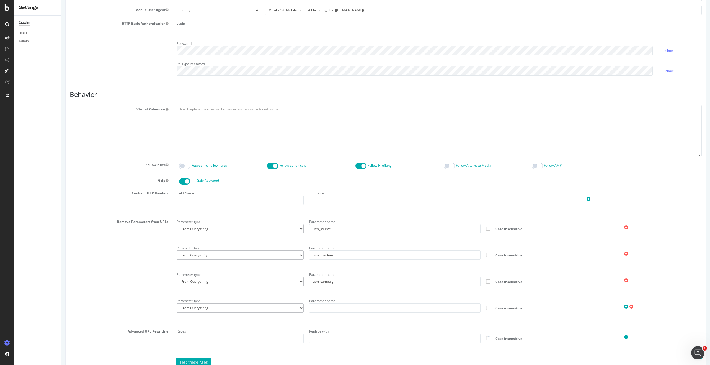
scroll to position [180, 0]
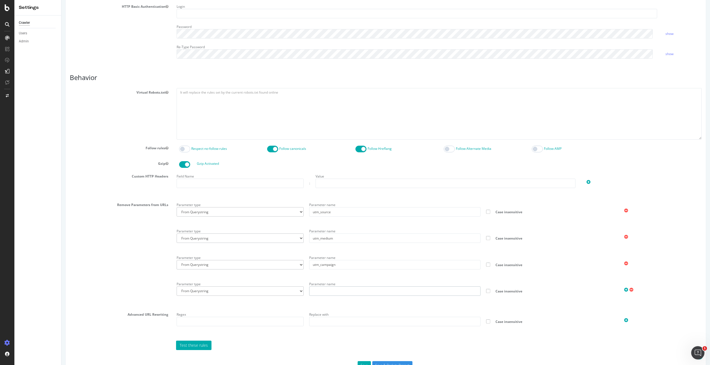
click at [259, 239] on input "text" at bounding box center [394, 290] width 171 height 9
paste input "utm_content, utm_term"
drag, startPoint x: 332, startPoint y: 291, endPoint x: 396, endPoint y: 291, distance: 63.9
click at [259, 239] on input "utm_content, utm_term" at bounding box center [394, 290] width 171 height 9
type input "utm_content"
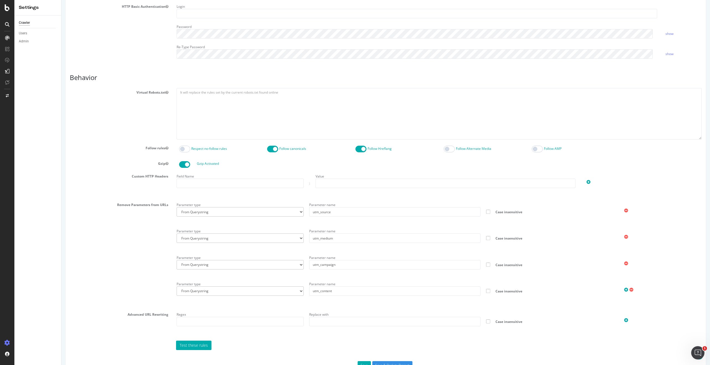
click at [259, 239] on icon at bounding box center [626, 289] width 4 height 5
click at [259, 239] on input "text" at bounding box center [394, 317] width 171 height 9
paste input "utm_term"
type input "utm_term"
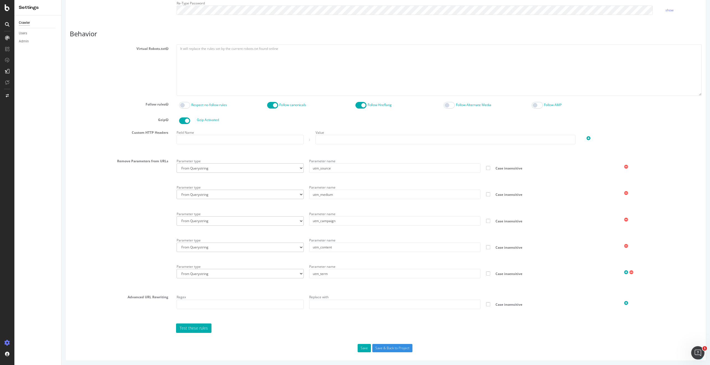
click at [259, 239] on icon at bounding box center [626, 272] width 4 height 5
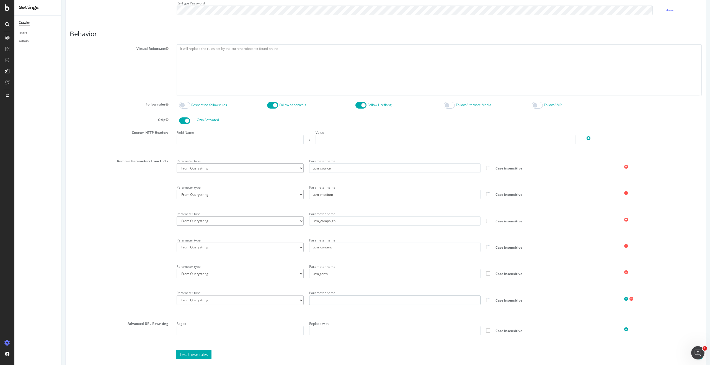
click at [259, 239] on input "text" at bounding box center [394, 299] width 171 height 9
paste input "gclid"
type input "gclid"
click at [259, 239] on icon at bounding box center [626, 298] width 4 height 5
click at [259, 239] on input "text" at bounding box center [394, 326] width 171 height 9
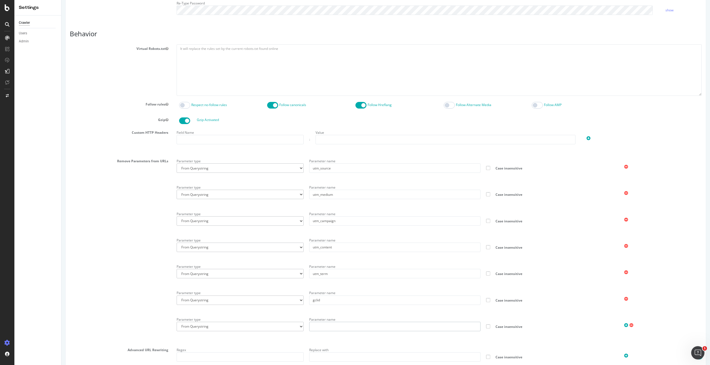
paste input "dclid"
type input "dclid"
click at [259, 239] on icon at bounding box center [626, 325] width 4 height 5
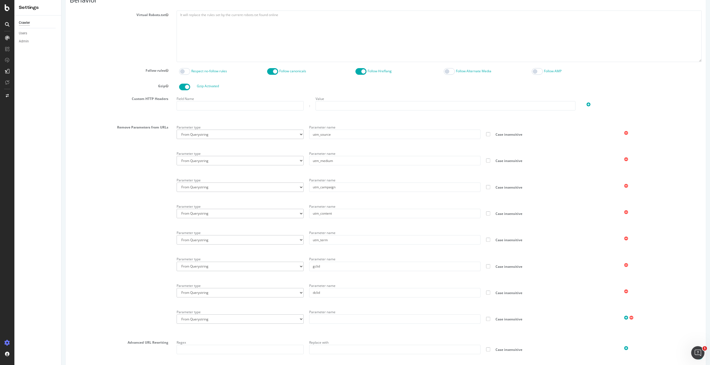
scroll to position [259, 0]
click at [259, 239] on input "text" at bounding box center [394, 316] width 171 height 9
paste input "fbclid"
type input "fbclid"
click at [259, 239] on icon at bounding box center [626, 315] width 4 height 5
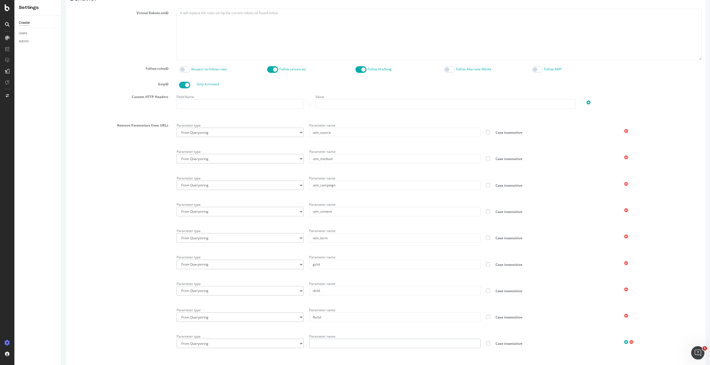
click at [259, 239] on input "text" at bounding box center [394, 343] width 171 height 9
paste input "msclkid"
type input "msclkid"
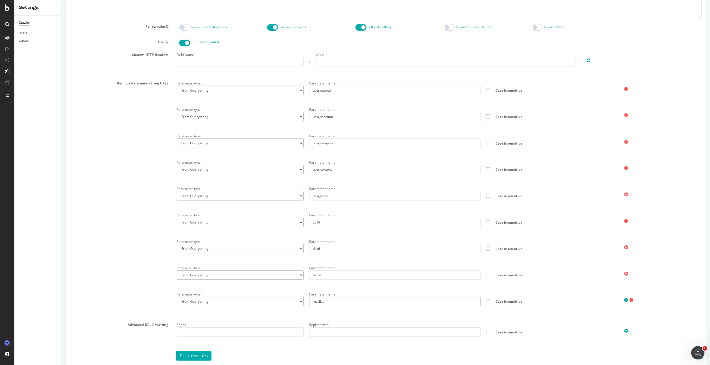
scroll to position [329, 0]
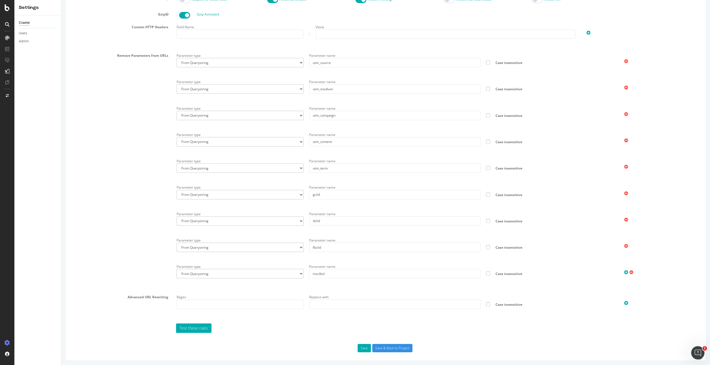
click at [259, 239] on icon at bounding box center [626, 272] width 4 height 5
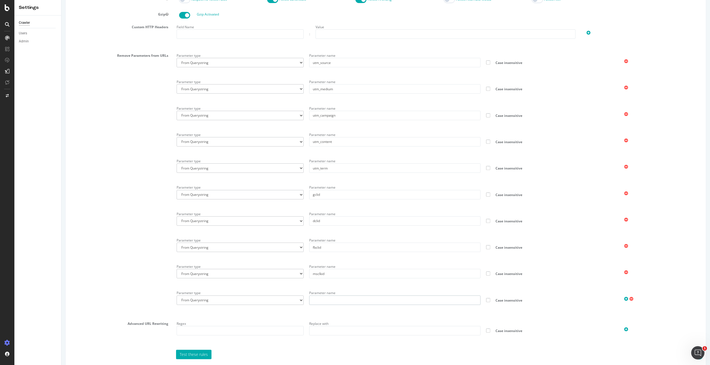
click at [259, 239] on input "text" at bounding box center [394, 299] width 171 height 9
paste input "xtor"
type input "xtor"
click at [259, 239] on icon at bounding box center [626, 298] width 4 height 5
click at [259, 239] on input "text" at bounding box center [394, 326] width 171 height 9
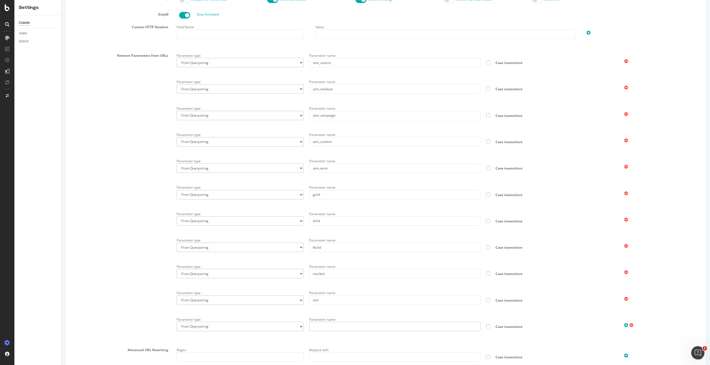
paste input "xtref"
type input "xtref"
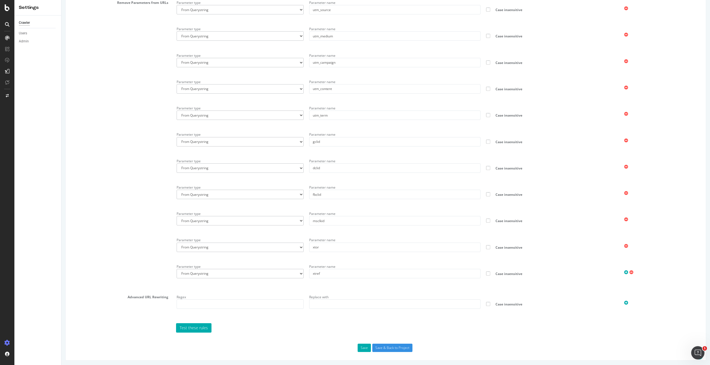
click at [259, 239] on icon at bounding box center [626, 272] width 4 height 5
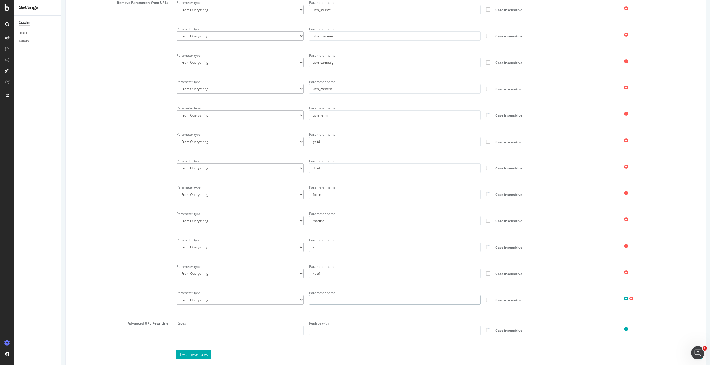
click at [259, 239] on input "text" at bounding box center [394, 299] width 171 height 9
paste input "_ga, _gl"
drag, startPoint x: 325, startPoint y: 299, endPoint x: 318, endPoint y: 299, distance: 6.9
click at [259, 239] on input "_ga, _gl" at bounding box center [394, 299] width 171 height 9
type input "_ga"
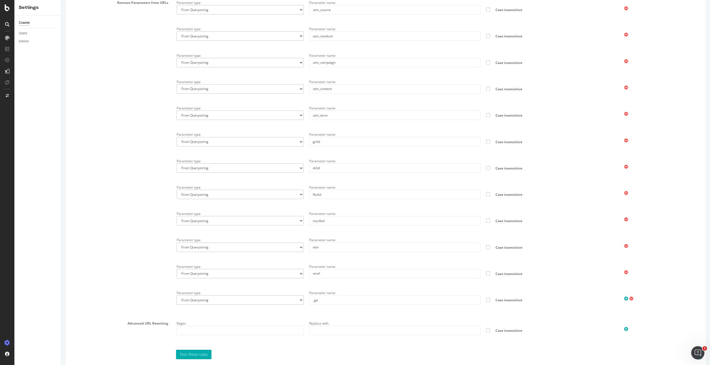
click at [259, 239] on icon at bounding box center [626, 298] width 4 height 5
click at [259, 239] on div "Parameter name" at bounding box center [394, 323] width 177 height 16
click at [259, 239] on input "text" at bounding box center [394, 325] width 171 height 9
paste input "_gl"
type input "_gl"
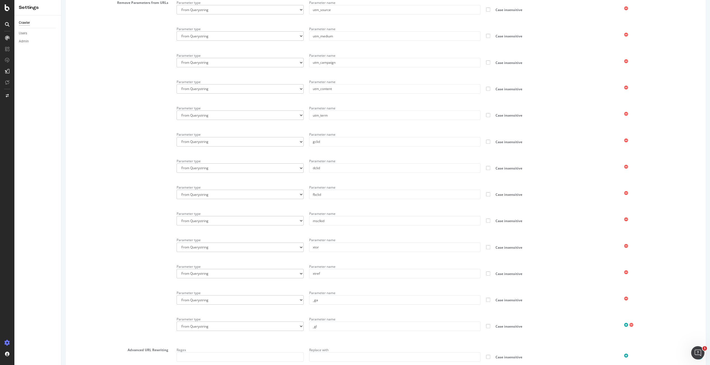
click at [259, 239] on icon at bounding box center [626, 324] width 4 height 5
click at [259, 239] on input "text" at bounding box center [394, 352] width 171 height 9
paste input "session"
type input "session"
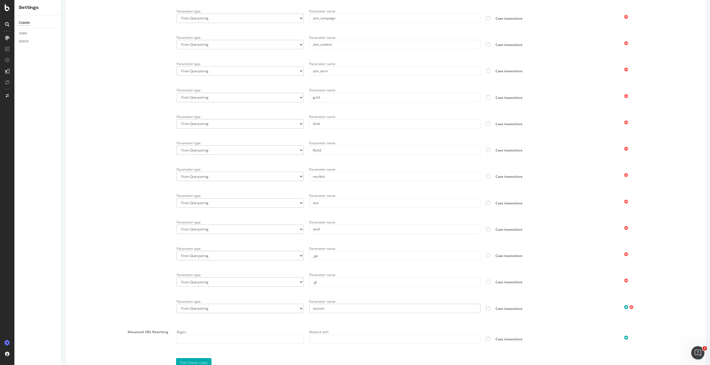
scroll to position [429, 0]
click at [259, 239] on icon at bounding box center [626, 304] width 4 height 5
click at [259, 239] on input "text" at bounding box center [394, 331] width 171 height 9
paste input "phpsessid"
type input "phpsessid"
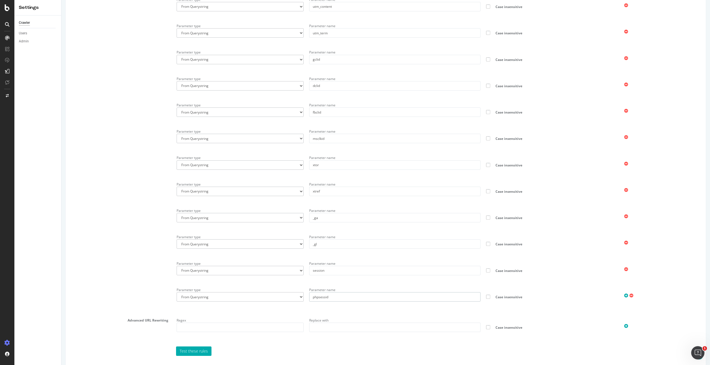
scroll to position [477, 0]
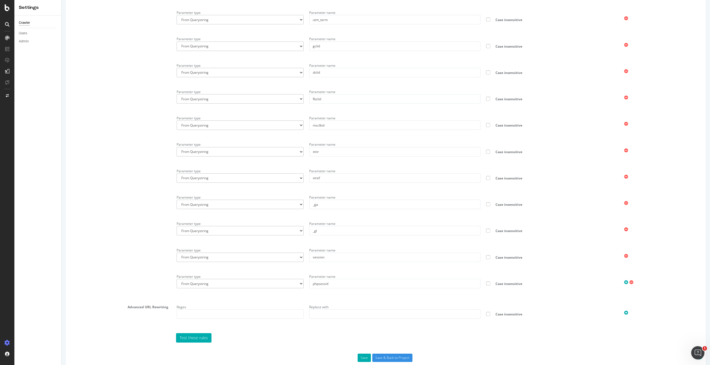
click at [259, 239] on icon at bounding box center [626, 282] width 4 height 5
click at [259, 239] on input "text" at bounding box center [394, 309] width 171 height 9
paste input "sid"
type input "sid"
click at [259, 239] on input "session" at bounding box center [394, 256] width 171 height 9
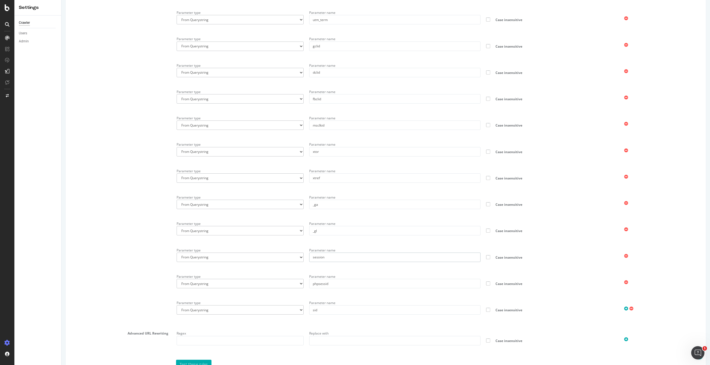
scroll to position [513, 0]
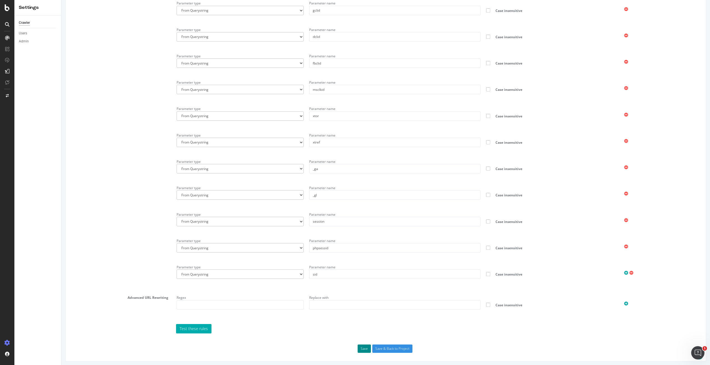
click at [259, 239] on button "Save" at bounding box center [364, 348] width 13 height 8
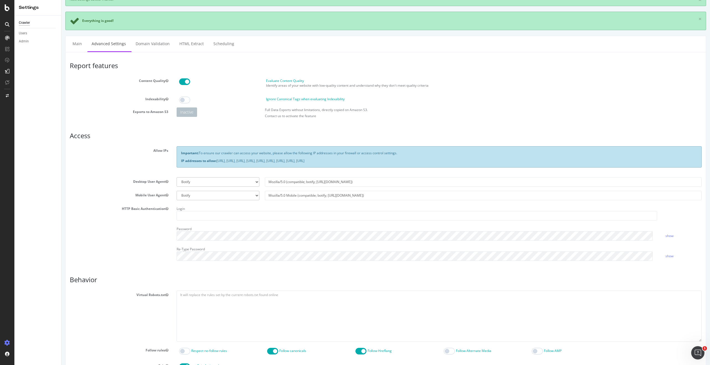
scroll to position [0, 0]
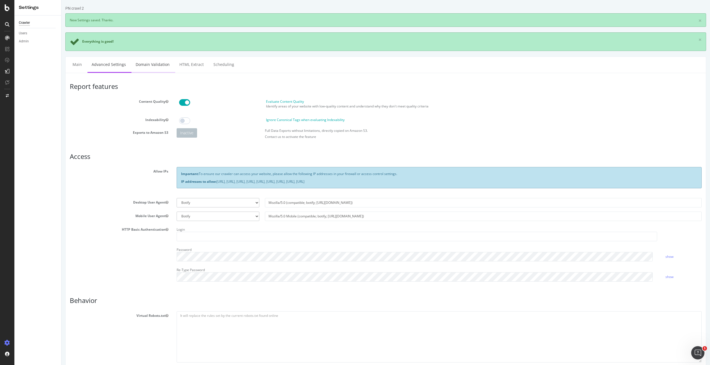
click at [147, 66] on link "Domain Validation" at bounding box center [152, 64] width 42 height 15
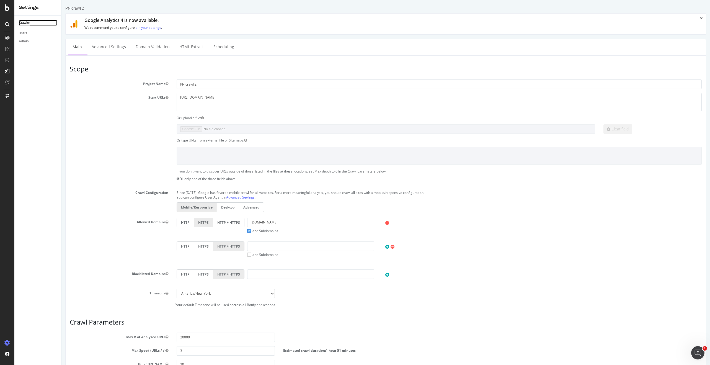
click at [29, 23] on div "Crawler" at bounding box center [24, 23] width 11 height 6
click at [7, 95] on icon at bounding box center [7, 96] width 3 height 4
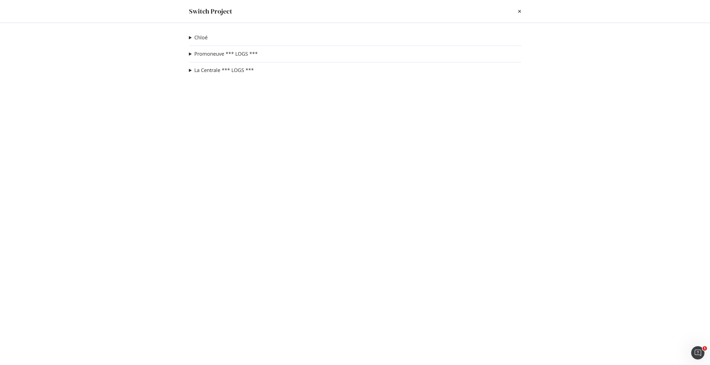
click at [190, 54] on summary "Promoneuve *** LOGS ***" at bounding box center [223, 53] width 69 height 7
click at [210, 51] on link "Promoneuve *** LOGS ***" at bounding box center [225, 54] width 63 height 6
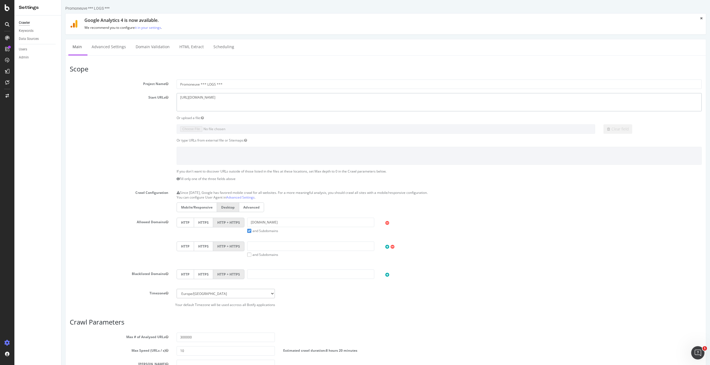
click at [226, 98] on textarea "[URL][DOMAIN_NAME]" at bounding box center [439, 102] width 525 height 18
click at [216, 97] on textarea "[URL][DOMAIN_NAME]" at bounding box center [439, 102] width 525 height 18
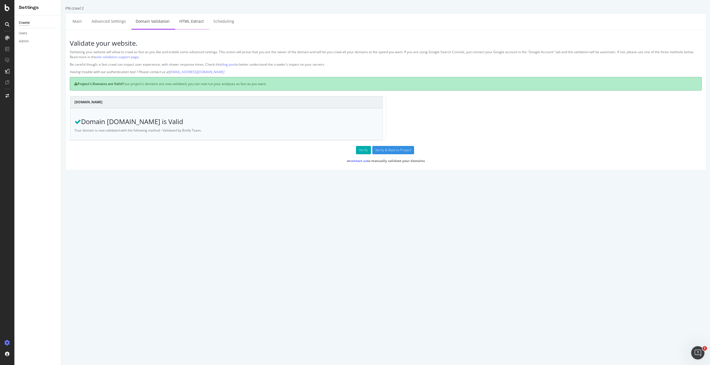
click at [186, 22] on link "HTML Extract" at bounding box center [191, 21] width 33 height 15
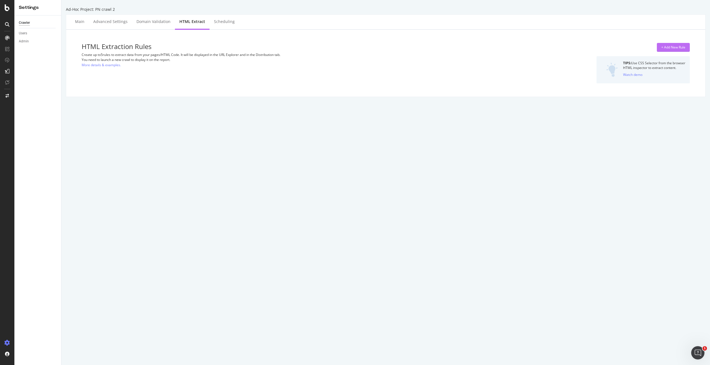
click at [671, 46] on div "+ Add New Rule" at bounding box center [673, 47] width 24 height 5
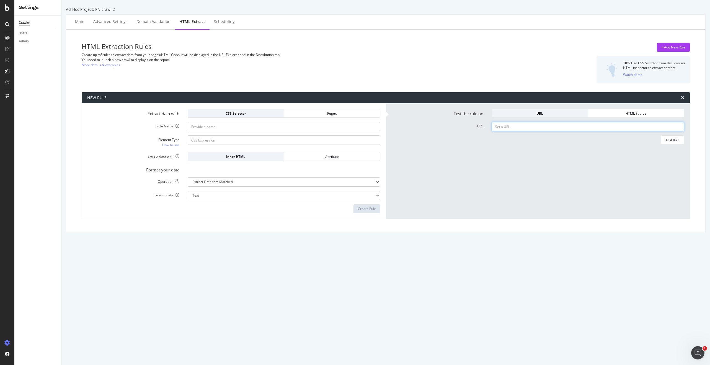
click at [505, 126] on input "URL" at bounding box center [588, 126] width 193 height 9
click at [508, 125] on input "URL" at bounding box center [588, 126] width 193 height 9
paste input "[URL][DOMAIN_NAME]"
type input "[URL][DOMAIN_NAME]"
click at [670, 138] on div "Test Rule" at bounding box center [672, 140] width 14 height 5
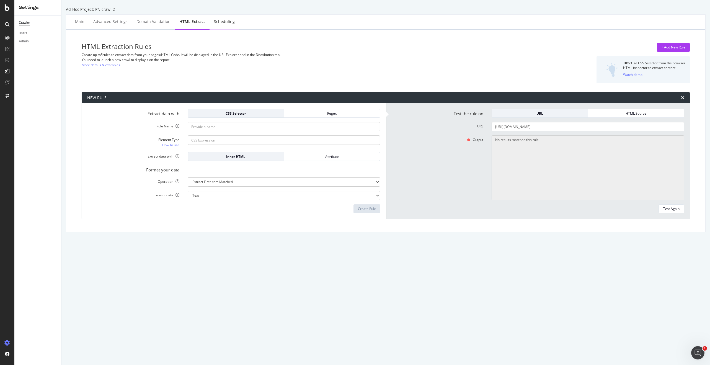
click at [214, 21] on div "Scheduling" at bounding box center [224, 22] width 21 height 6
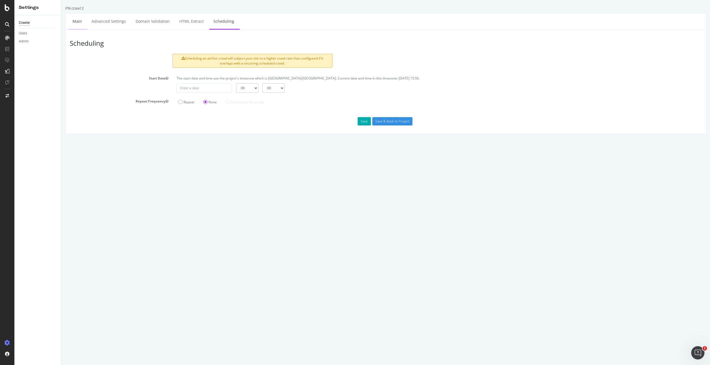
click at [76, 20] on link "Main" at bounding box center [77, 21] width 18 height 15
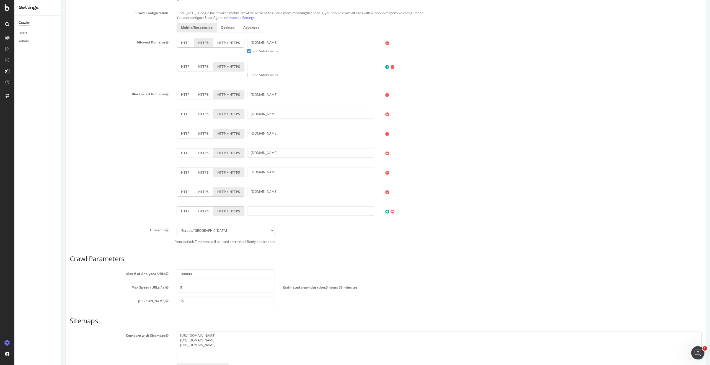
scroll to position [217, 0]
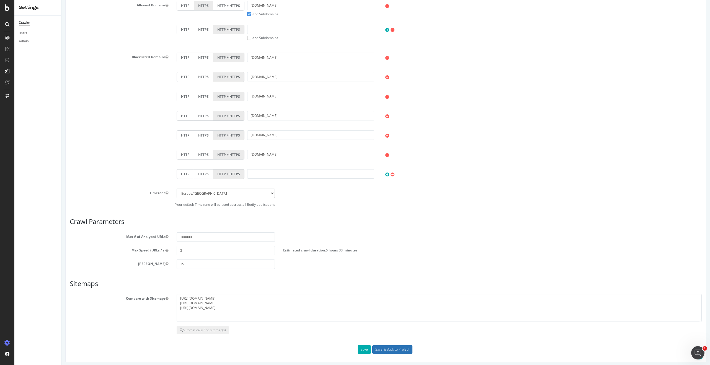
click at [403, 348] on input "Save & Back to Project" at bounding box center [392, 349] width 40 height 8
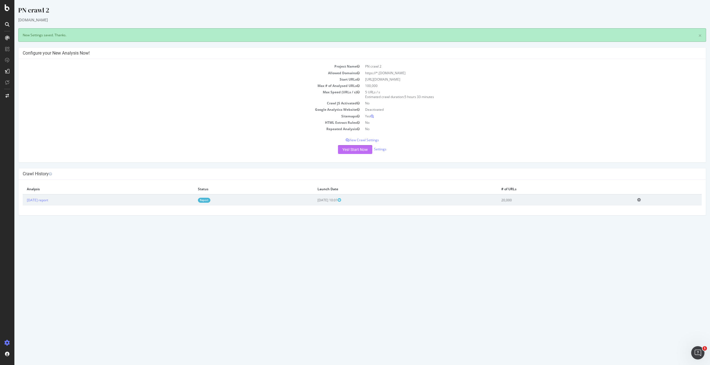
click at [356, 151] on button "Yes! Start Now" at bounding box center [355, 149] width 34 height 9
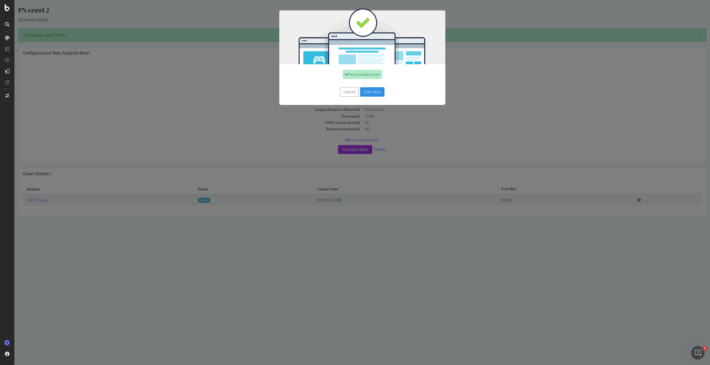
click at [369, 91] on button "Start Now" at bounding box center [372, 91] width 24 height 9
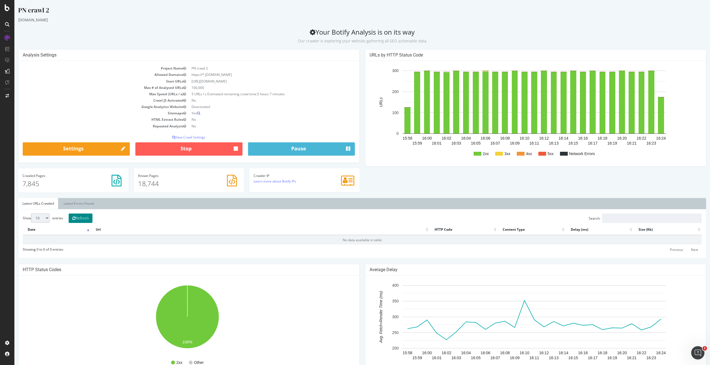
click at [79, 218] on button "Refresh" at bounding box center [81, 217] width 24 height 9
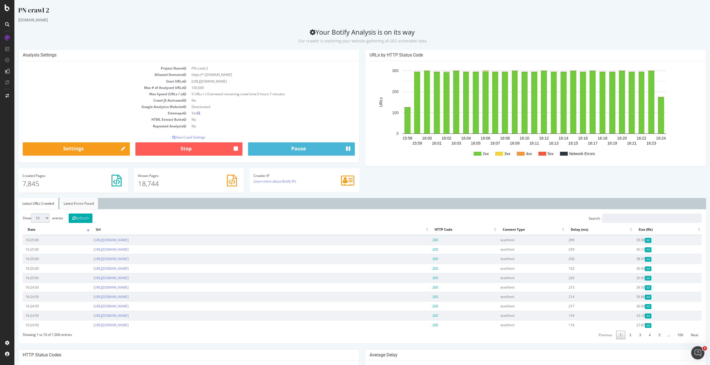
click at [73, 203] on link "Latest Errors Found" at bounding box center [79, 203] width 38 height 11
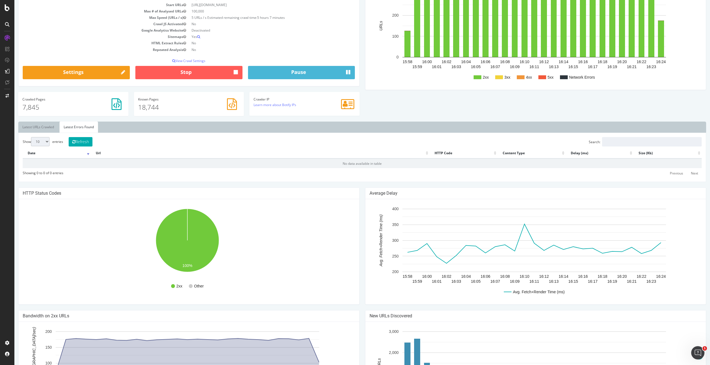
scroll to position [78, 0]
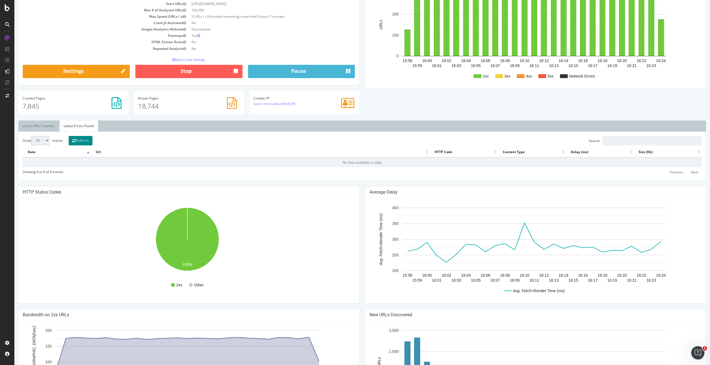
click at [88, 136] on button "Refresh" at bounding box center [81, 140] width 24 height 9
click at [192, 284] on rect "A chart." at bounding box center [196, 285] width 15 height 4
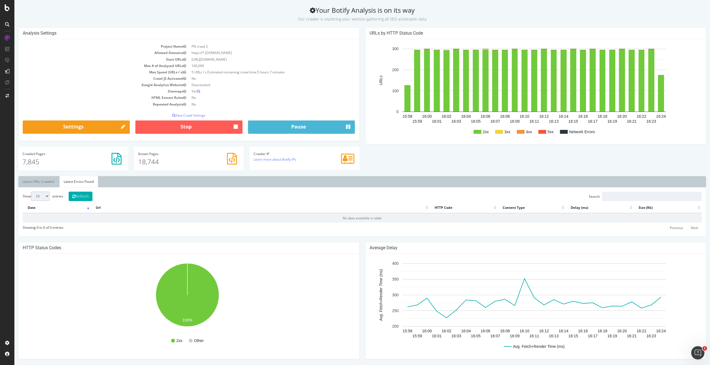
scroll to position [0, 0]
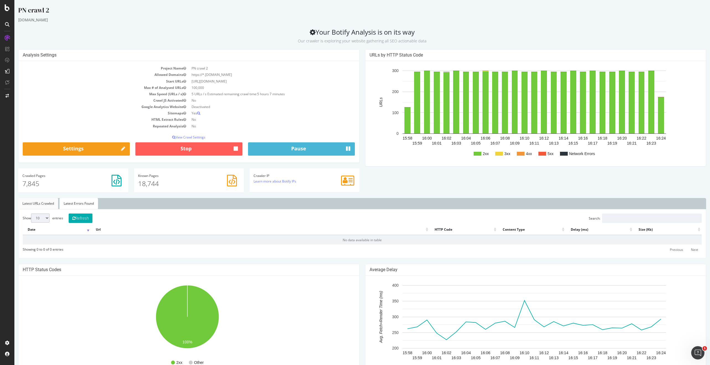
click at [35, 201] on link "Latest URLs Crawled" at bounding box center [38, 203] width 40 height 11
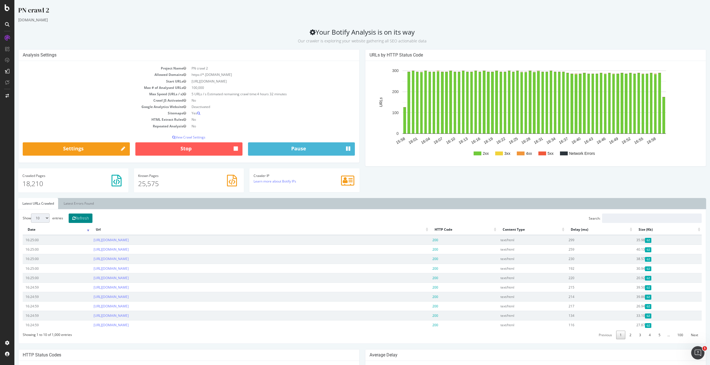
click at [91, 217] on button "Refresh" at bounding box center [81, 217] width 24 height 9
